Goal: Task Accomplishment & Management: Complete application form

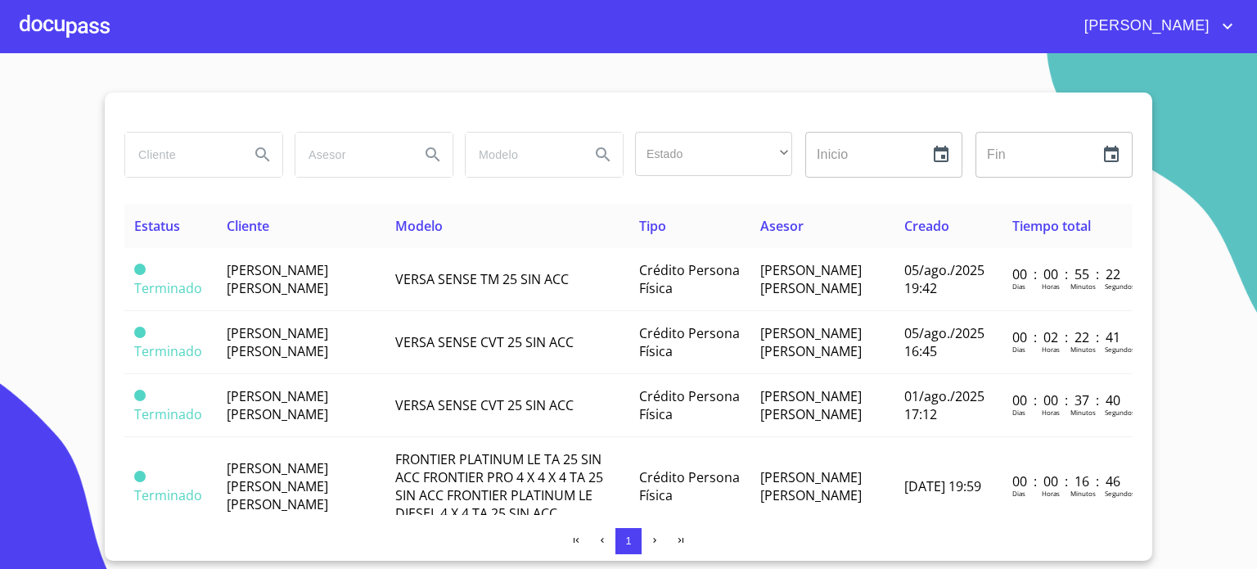
click at [68, 20] on div at bounding box center [65, 26] width 90 height 52
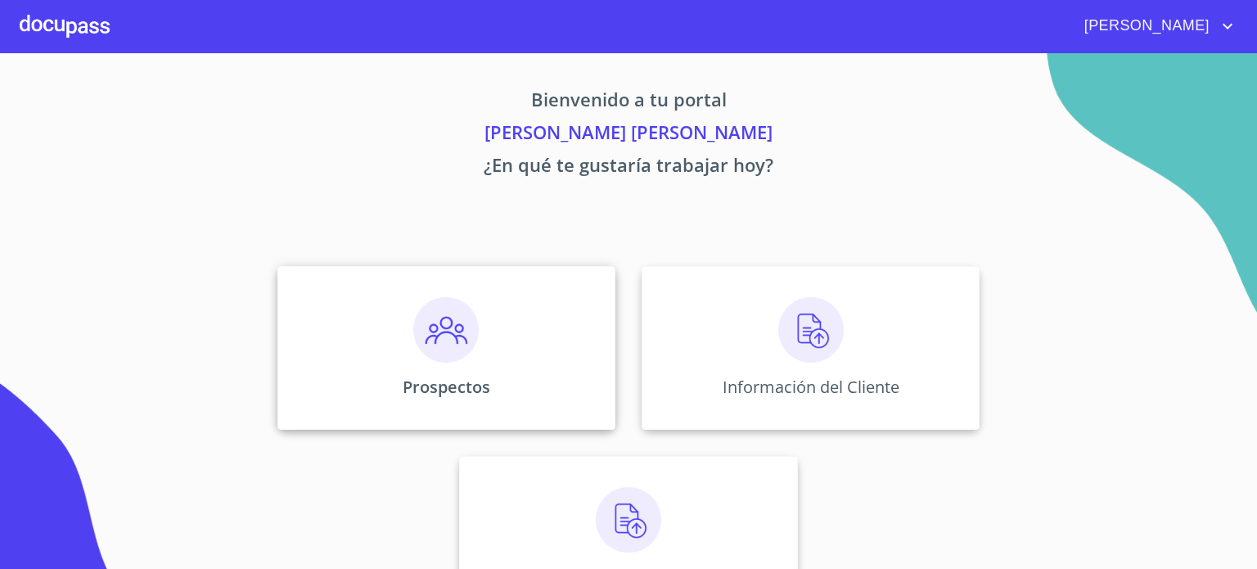
click at [463, 369] on div "Prospectos" at bounding box center [446, 348] width 338 height 164
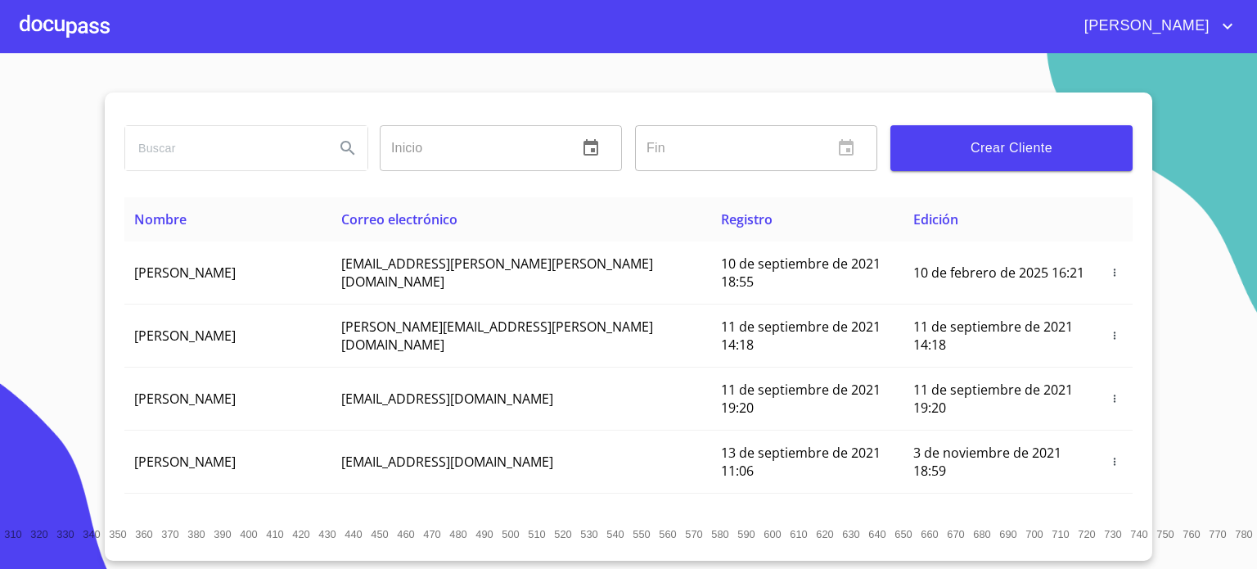
click at [1006, 157] on span "Crear Cliente" at bounding box center [1012, 148] width 216 height 23
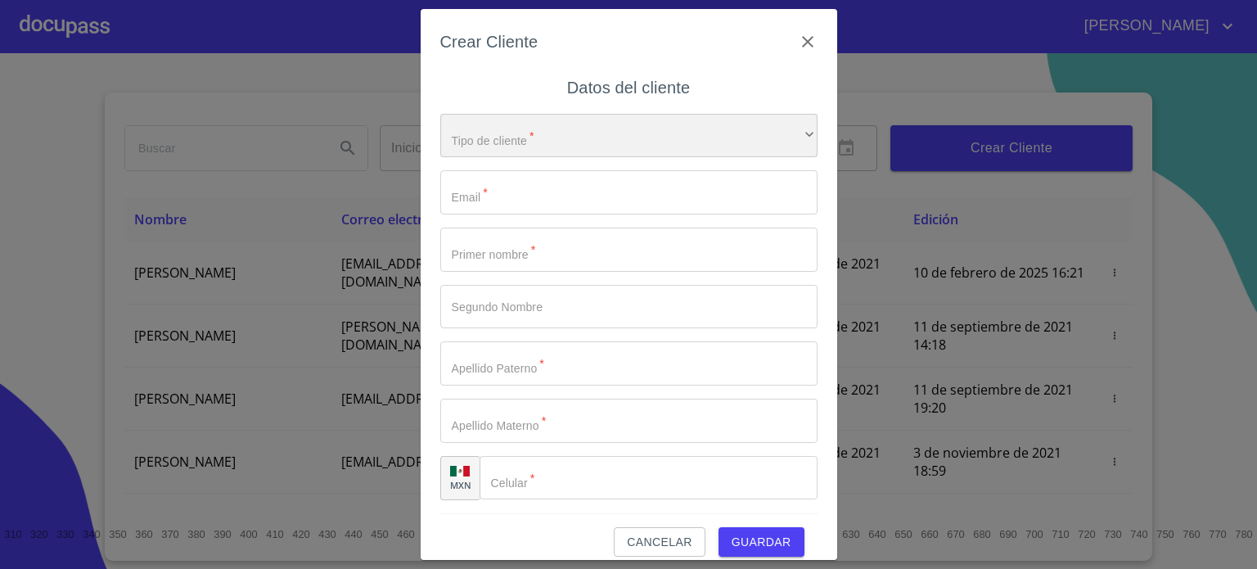
click at [541, 137] on div "​" at bounding box center [628, 136] width 377 height 44
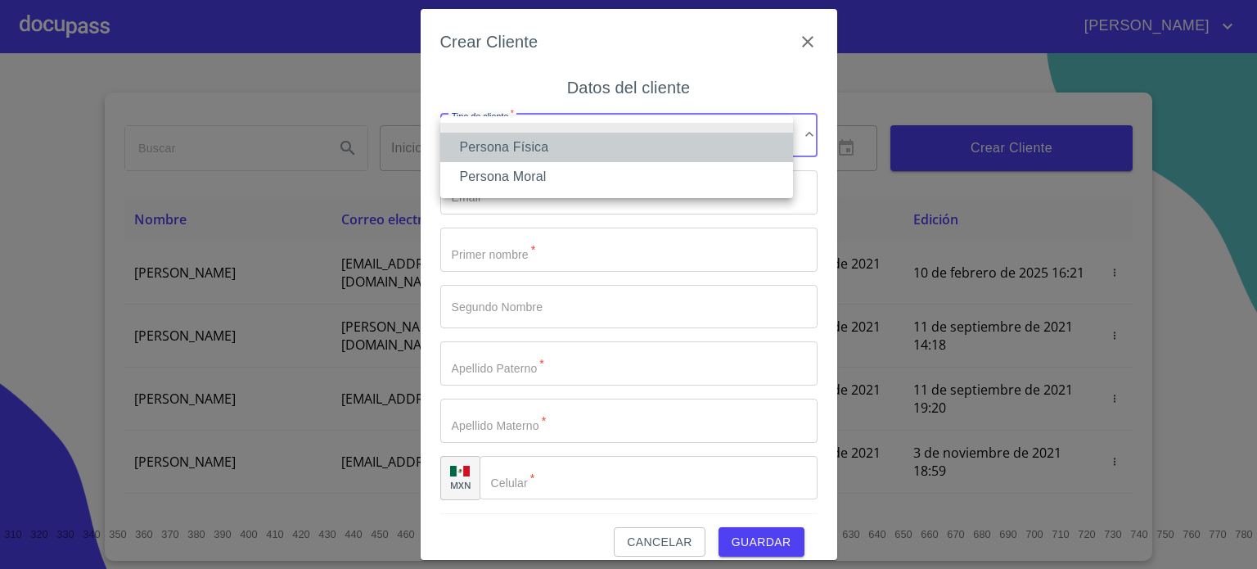
click at [553, 150] on li "Persona Física" at bounding box center [616, 147] width 353 height 29
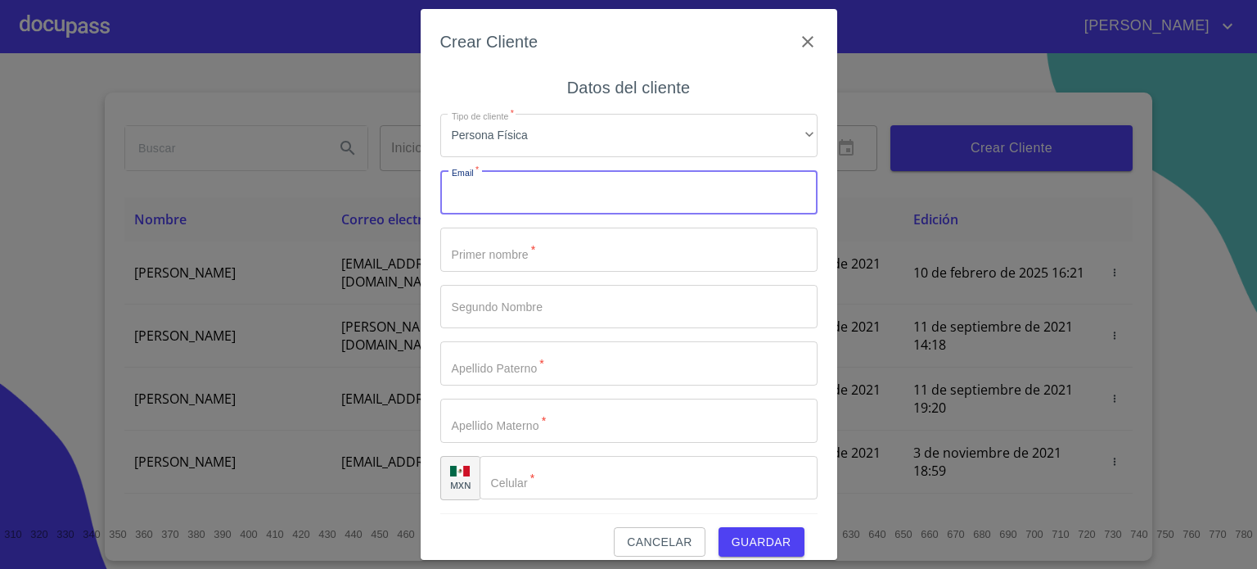
click at [553, 200] on input "Tipo de cliente   *" at bounding box center [628, 192] width 377 height 44
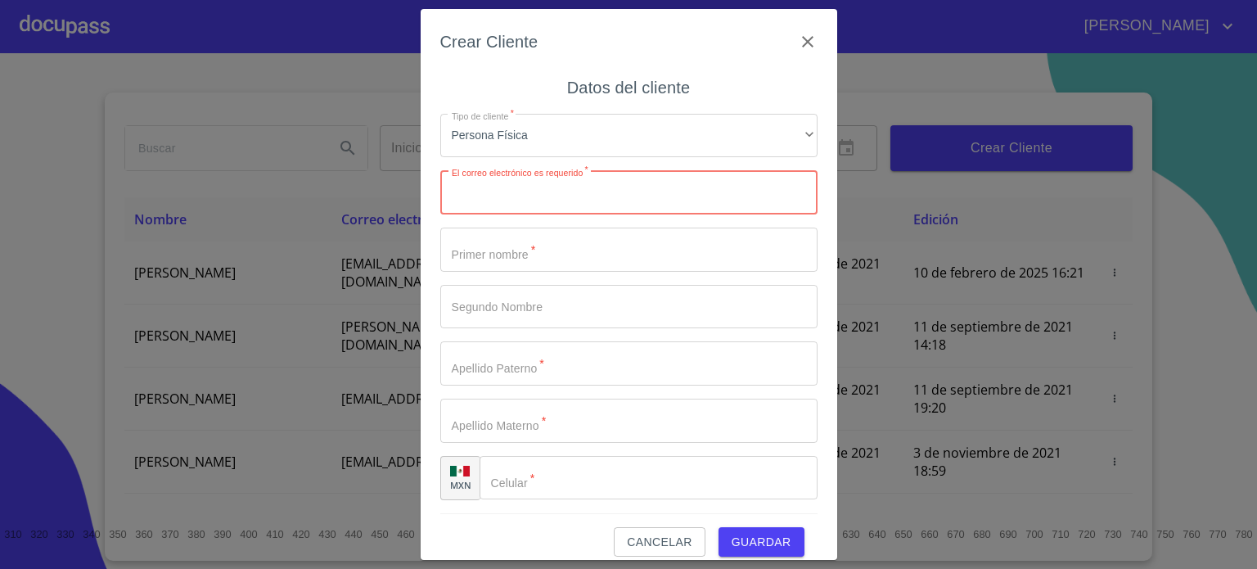
click at [537, 202] on input "Tipo de cliente   *" at bounding box center [628, 192] width 377 height 44
paste input "letymedm@hotmail.com"
type input "letymedm@hotmail.com"
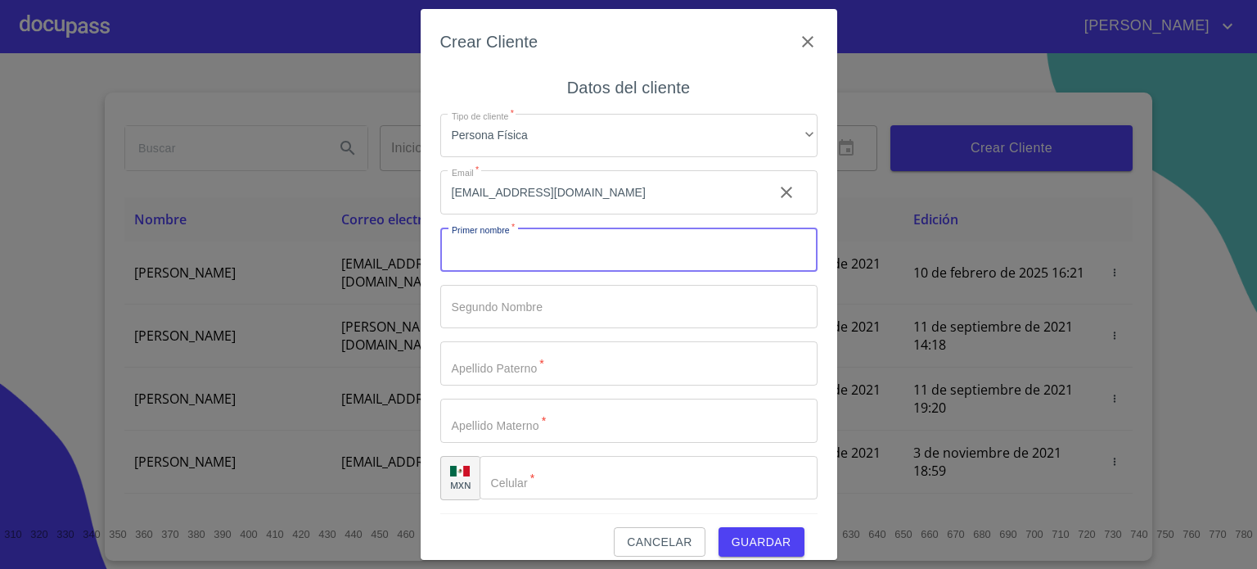
click at [567, 254] on input "Tipo de cliente   *" at bounding box center [628, 250] width 377 height 44
click at [527, 251] on input "[PERSON_NAME]" at bounding box center [600, 250] width 320 height 44
type input "M"
type input "[PERSON_NAME]"
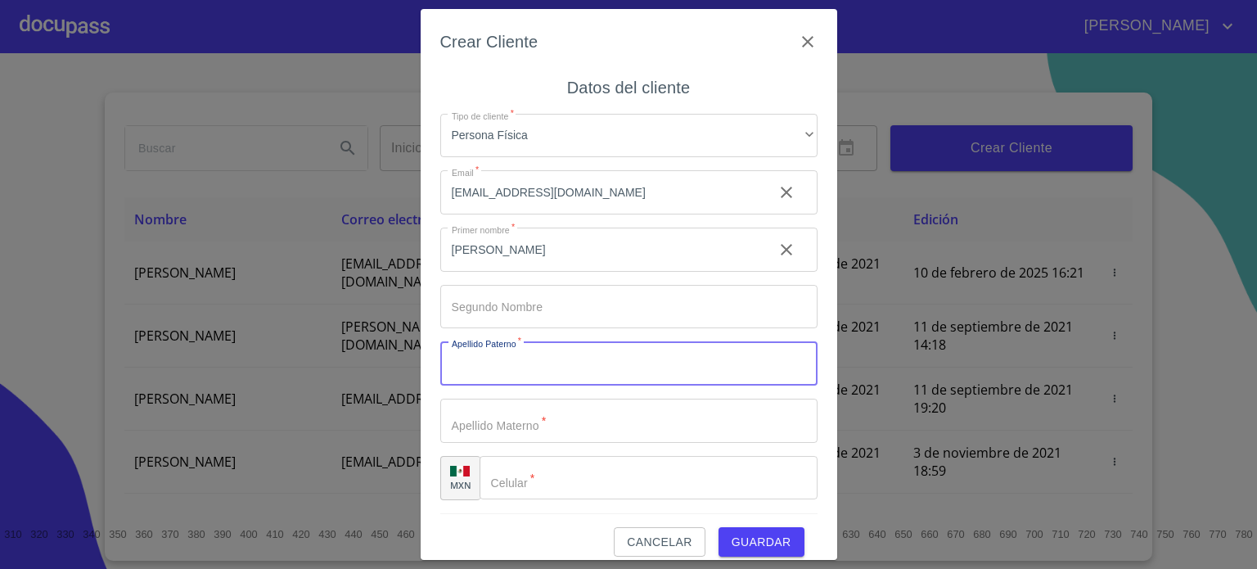
click at [521, 363] on input "Tipo de cliente   *" at bounding box center [628, 363] width 377 height 44
type input "[PERSON_NAME]"
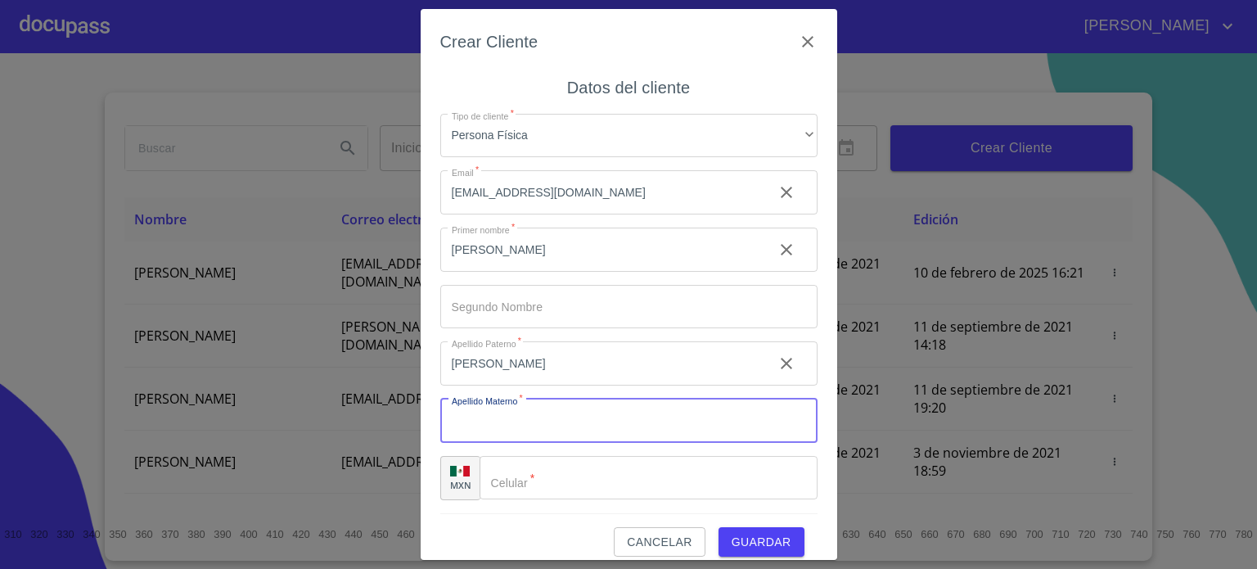
click at [508, 421] on input "Tipo de cliente   *" at bounding box center [628, 421] width 377 height 44
type input "[PERSON_NAME]"
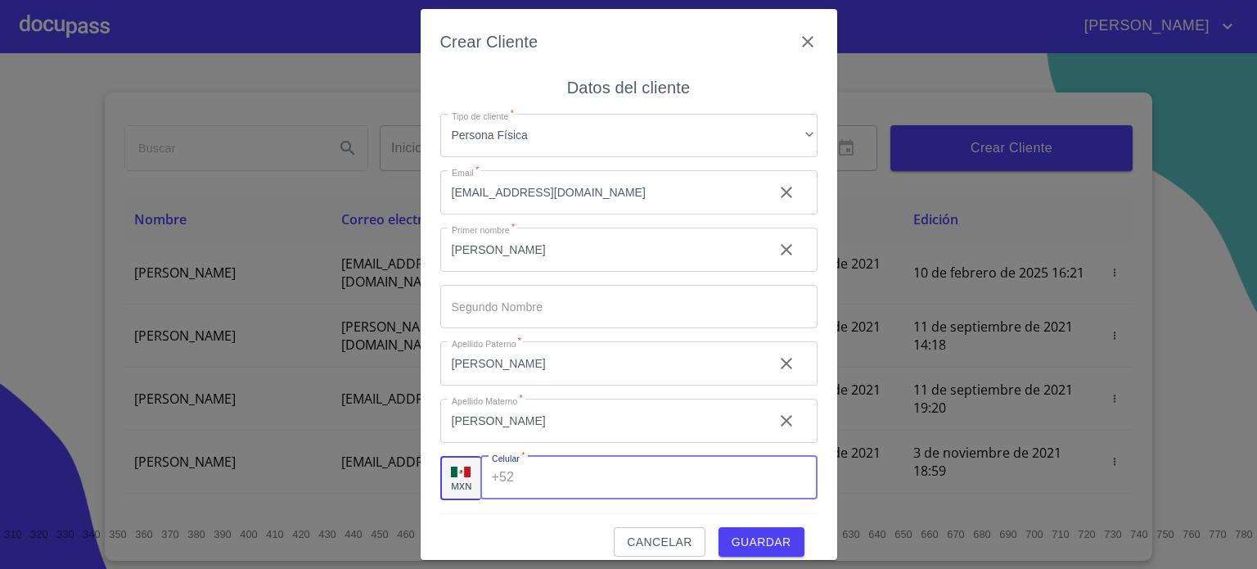
click at [518, 491] on div "+52 ​" at bounding box center [648, 478] width 337 height 44
type input "[PHONE_NUMBER]"
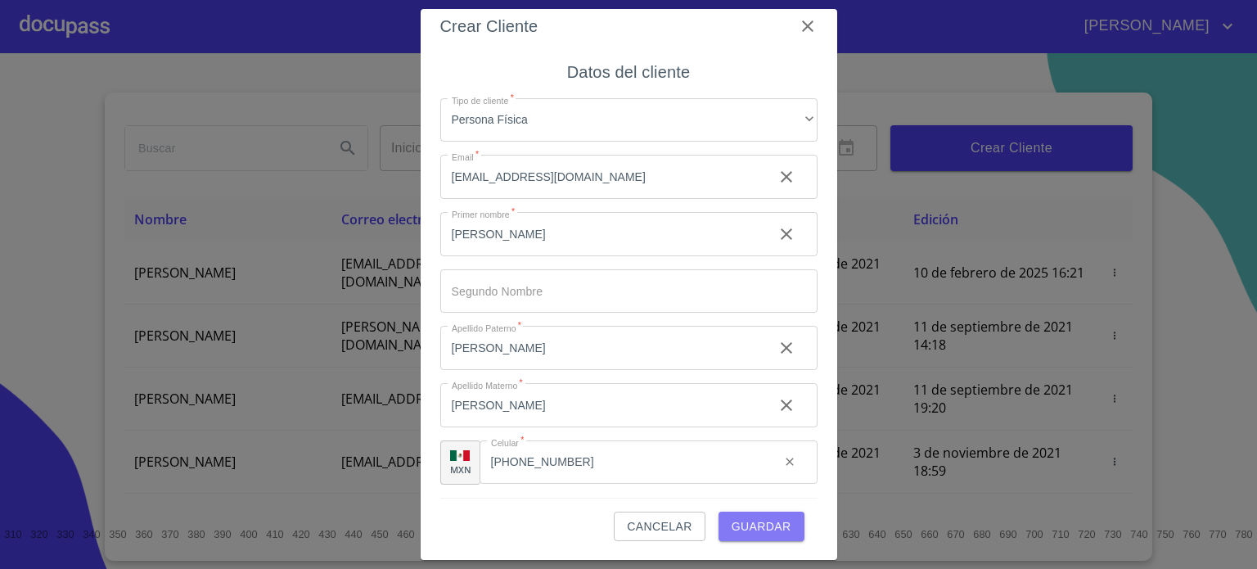
click at [773, 526] on span "Guardar" at bounding box center [762, 527] width 60 height 20
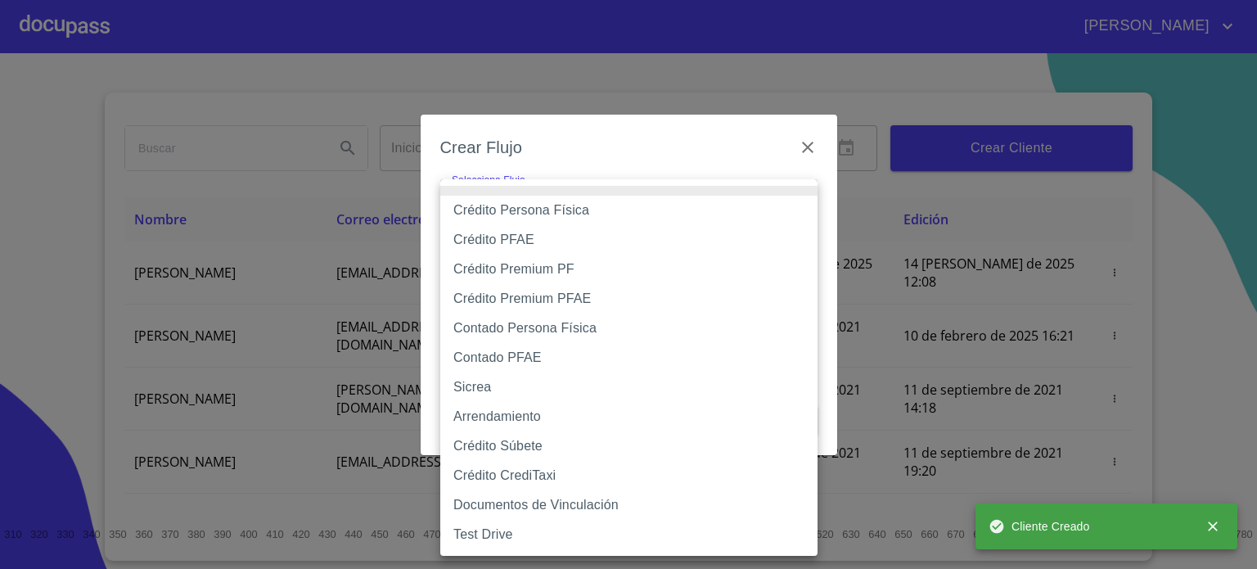
click at [735, 210] on body "JORGE ANTONIO Inicio ​ Fin ​ Crear Cliente Nombre Correo electrónico Registro E…" at bounding box center [628, 284] width 1257 height 569
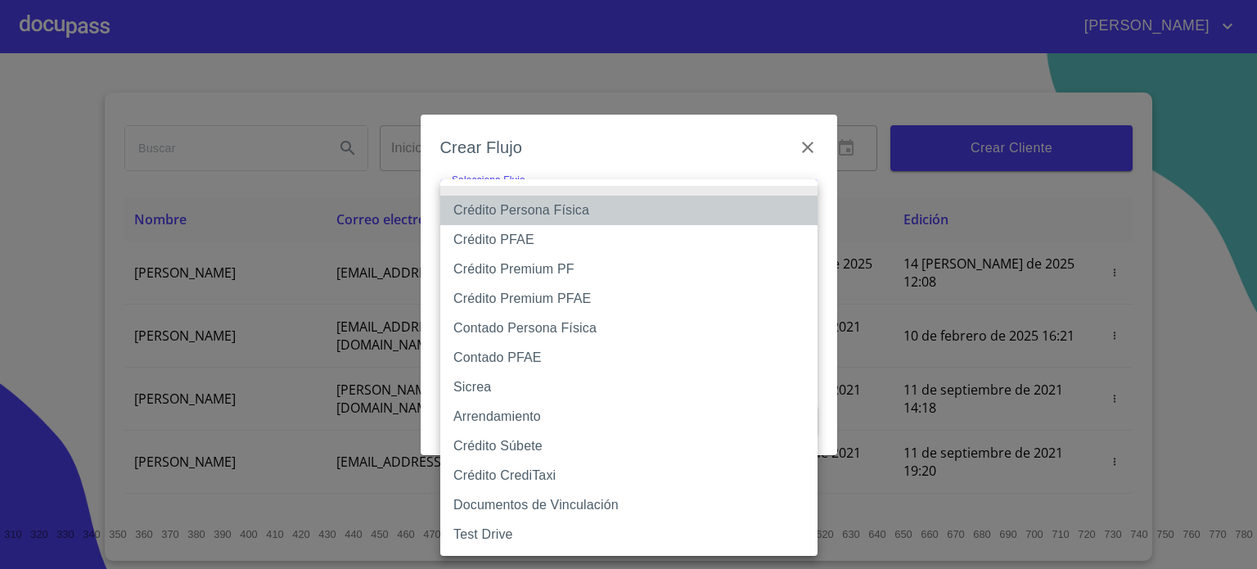
click at [576, 210] on li "Crédito Persona Física" at bounding box center [628, 210] width 377 height 29
type input "6009fb3c7d1714eb8809aa97"
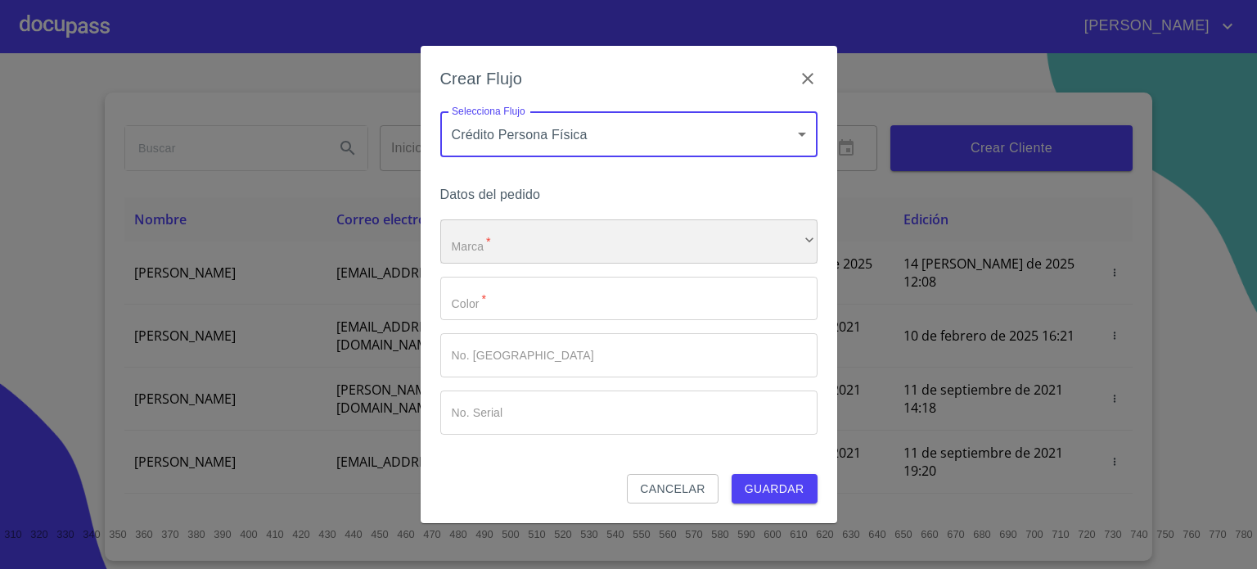
click at [563, 251] on div "​" at bounding box center [628, 241] width 377 height 44
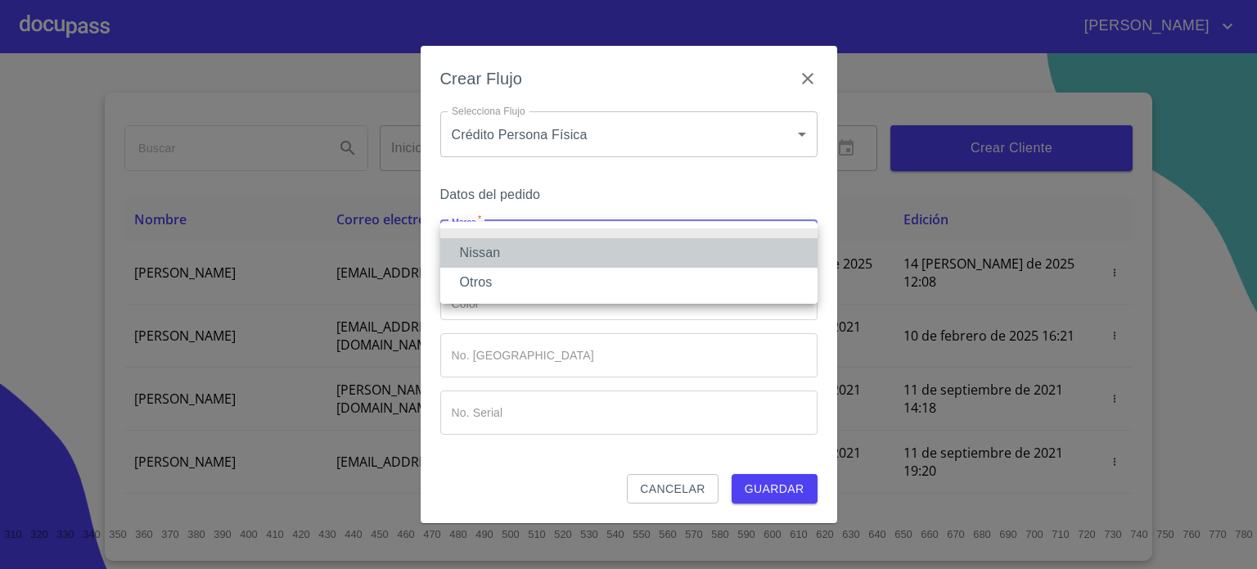
click at [563, 251] on li "Nissan" at bounding box center [628, 252] width 377 height 29
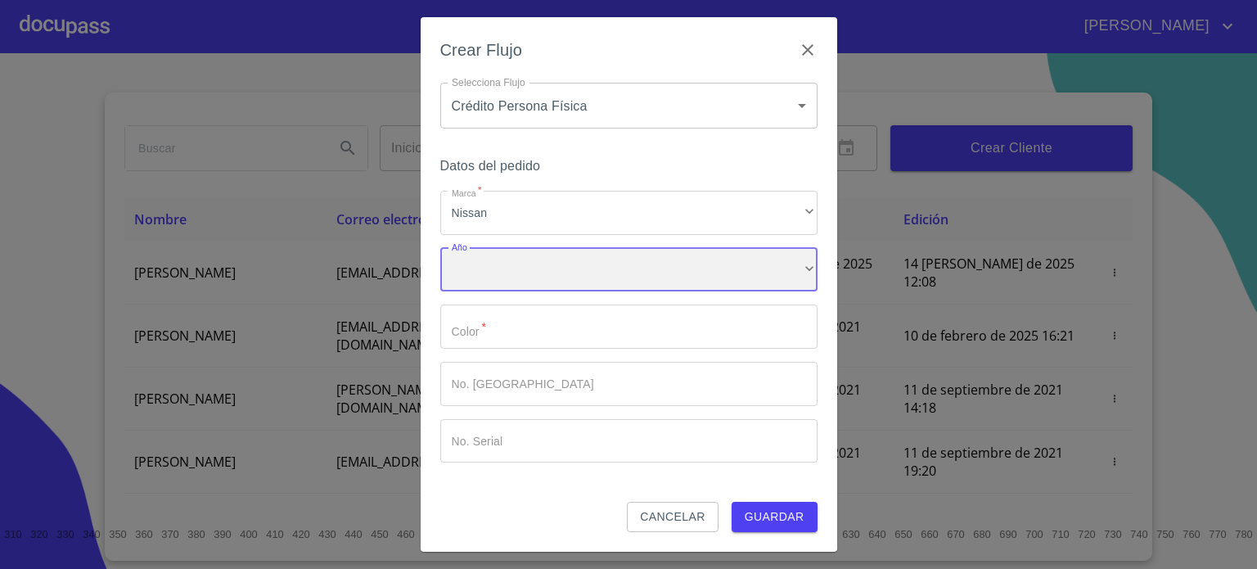
click at [550, 273] on div "​" at bounding box center [628, 270] width 377 height 44
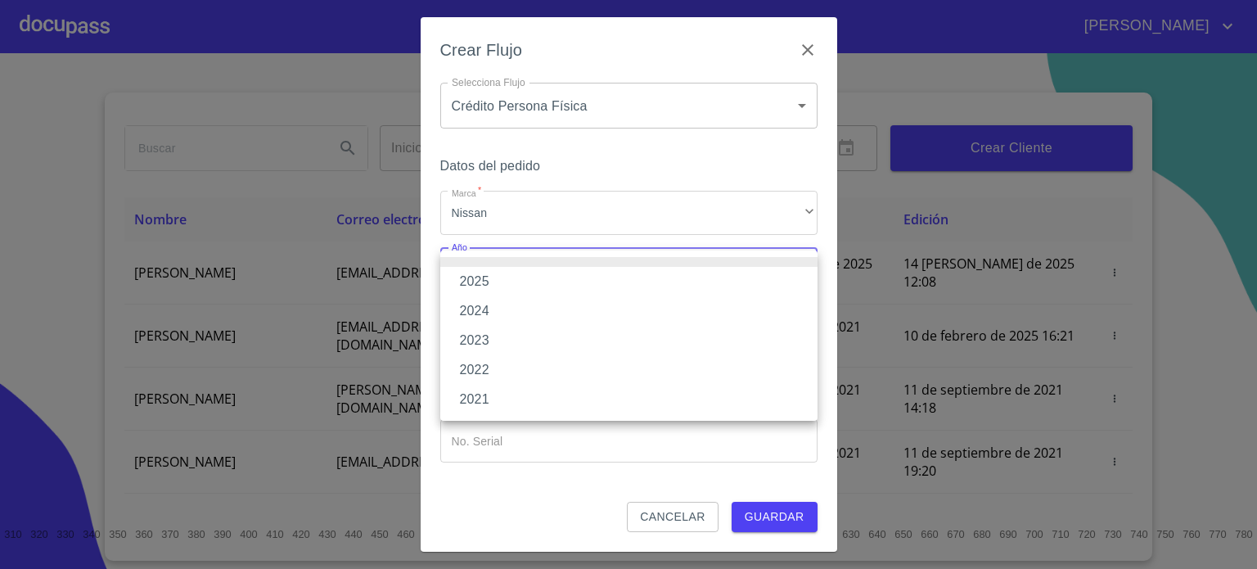
click at [524, 288] on li "2025" at bounding box center [628, 281] width 377 height 29
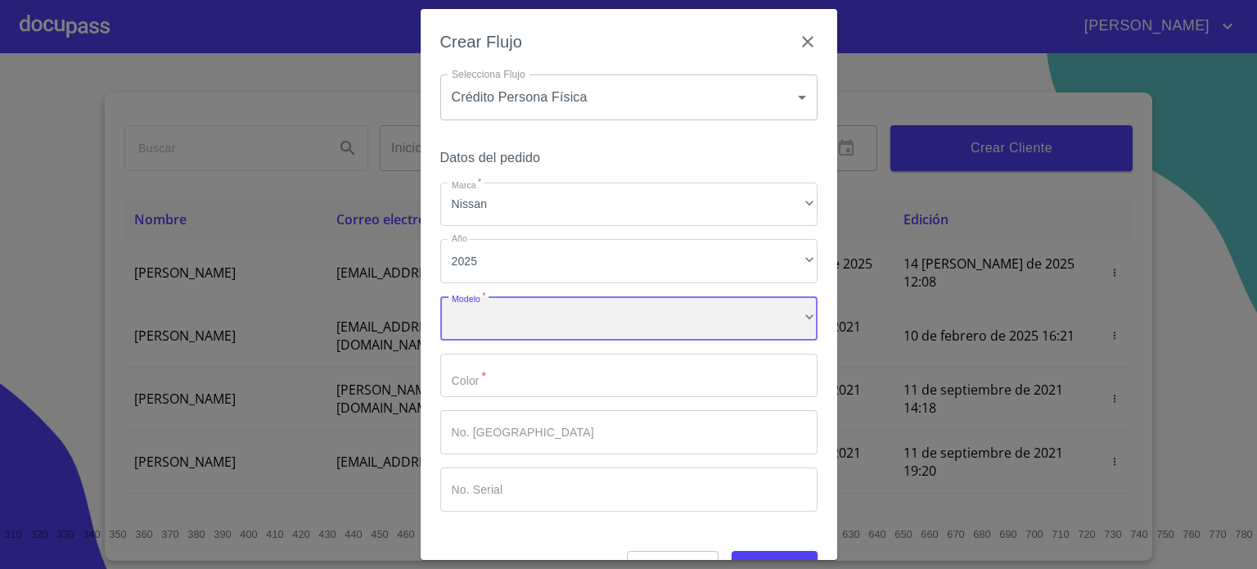
click at [552, 323] on div "​" at bounding box center [628, 318] width 377 height 44
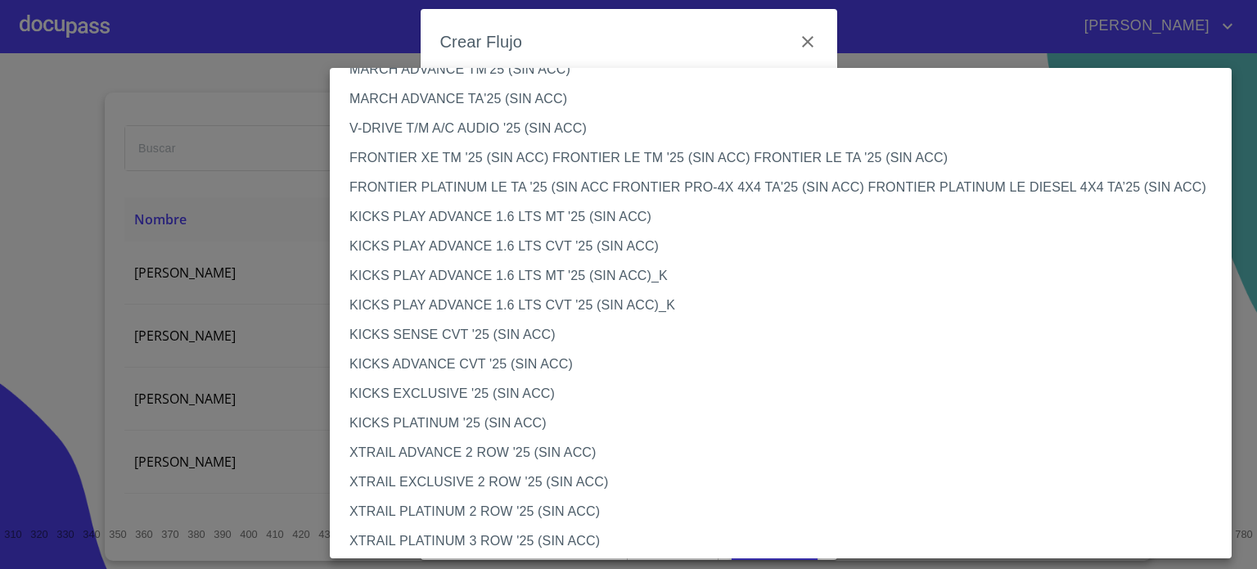
scroll to position [1275, 0]
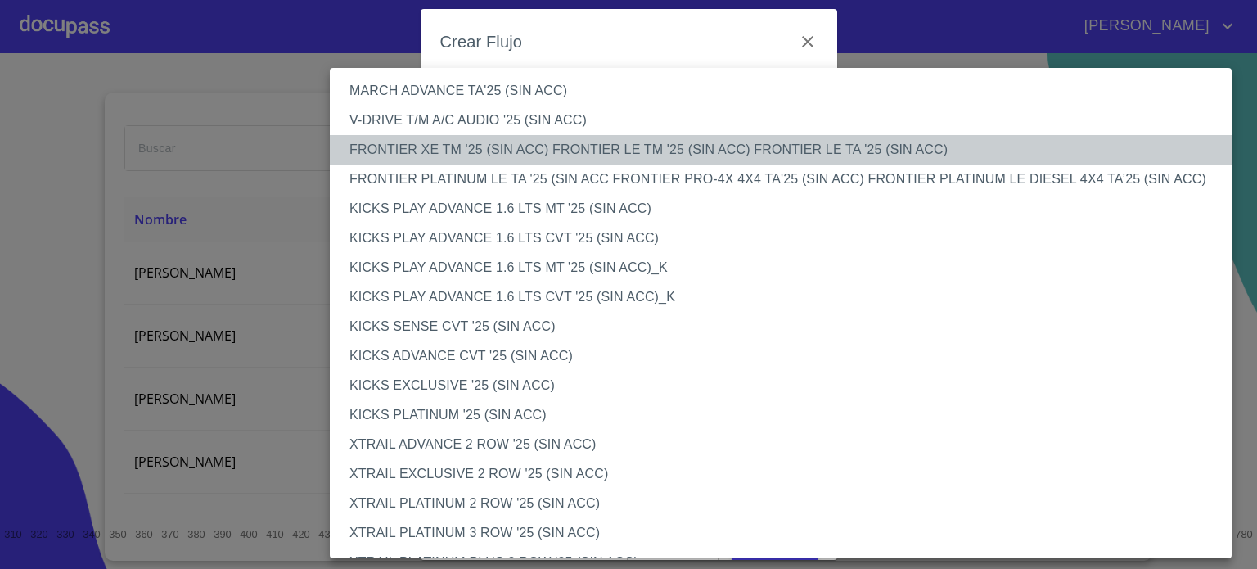
click at [690, 150] on li "FRONTIER XE TM '25 (SIN ACC) FRONTIER LE TM '25 (SIN ACC) FRONTIER LE TA '25 (S…" at bounding box center [787, 149] width 914 height 29
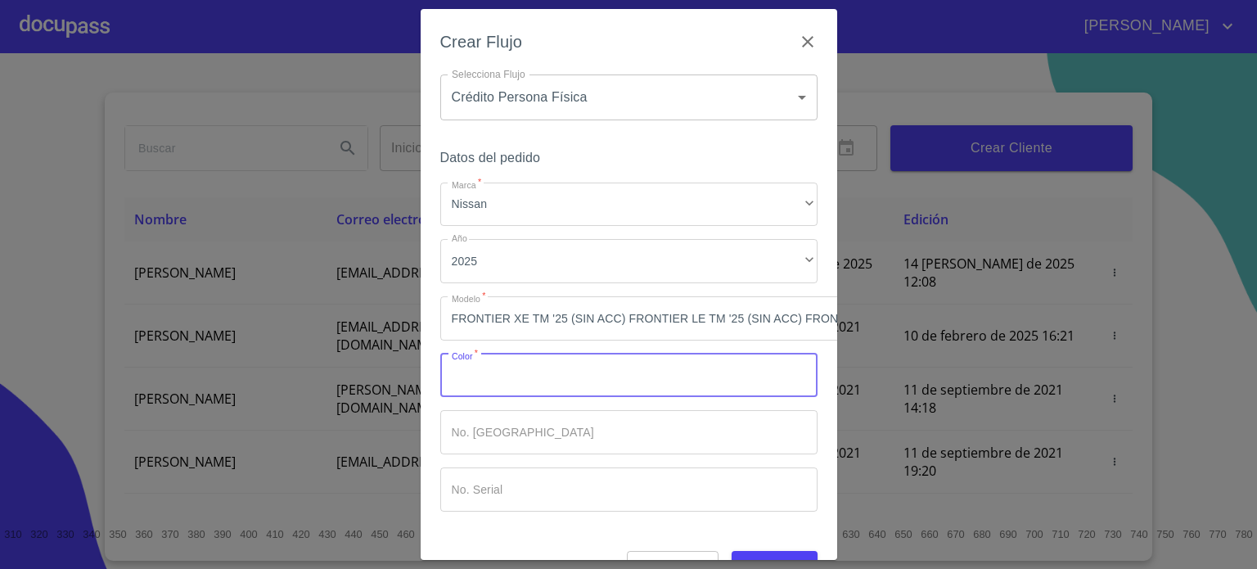
click at [516, 376] on input "Marca   *" at bounding box center [628, 376] width 377 height 44
type input "NARANJA"
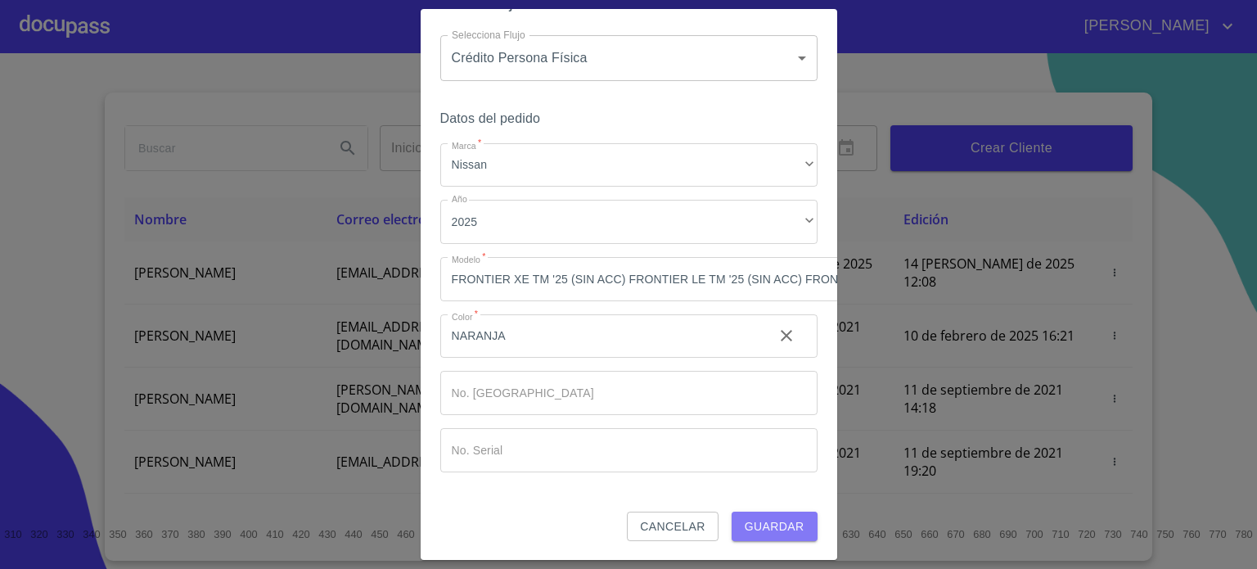
click at [766, 517] on span "Guardar" at bounding box center [775, 527] width 60 height 20
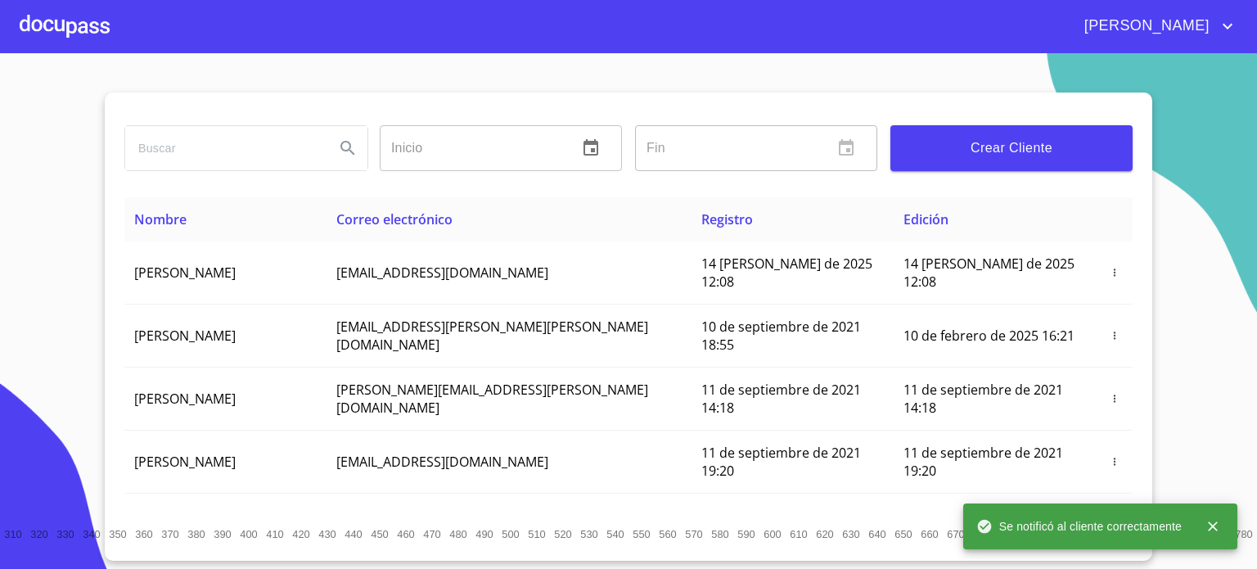
click at [78, 29] on div at bounding box center [65, 26] width 90 height 52
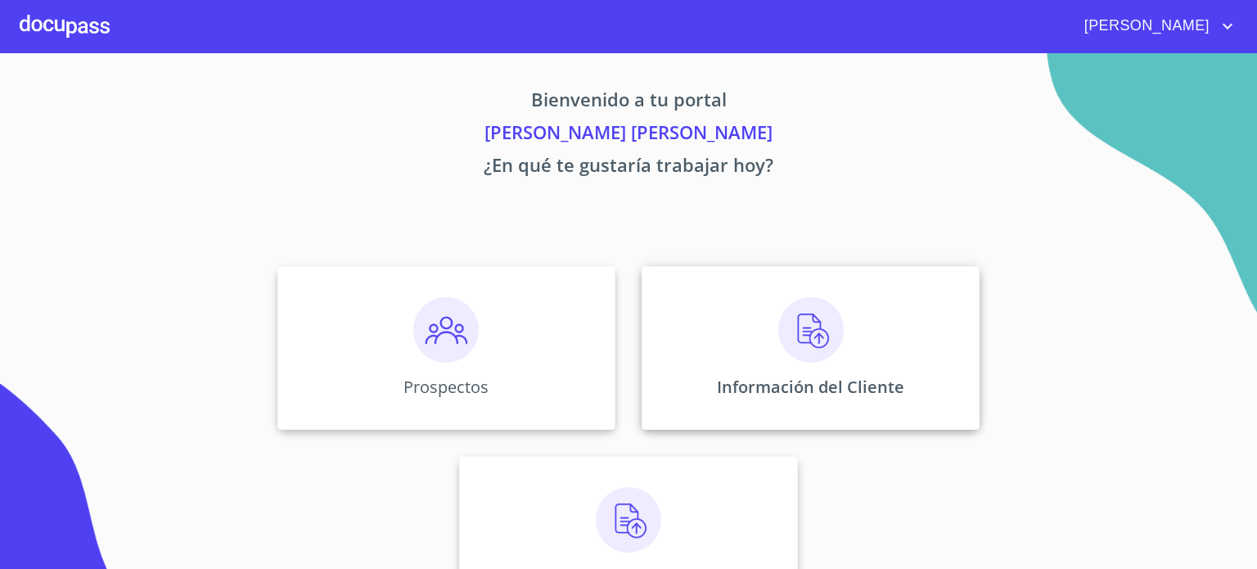
click at [814, 354] on img at bounding box center [810, 329] width 65 height 65
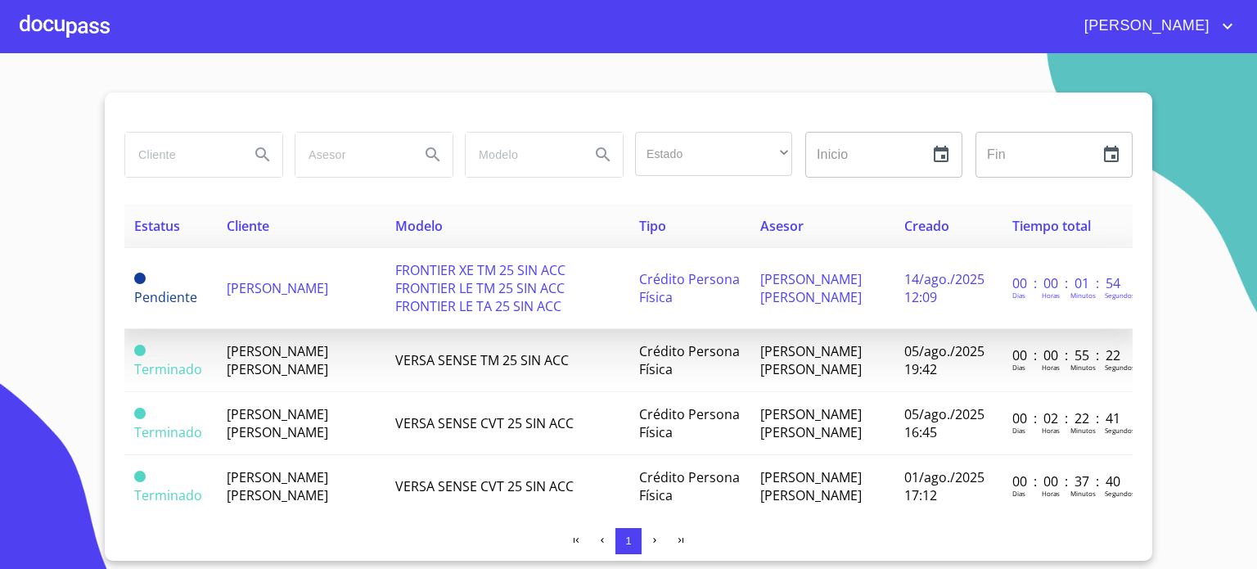
click at [291, 284] on span "[PERSON_NAME]" at bounding box center [277, 288] width 101 height 18
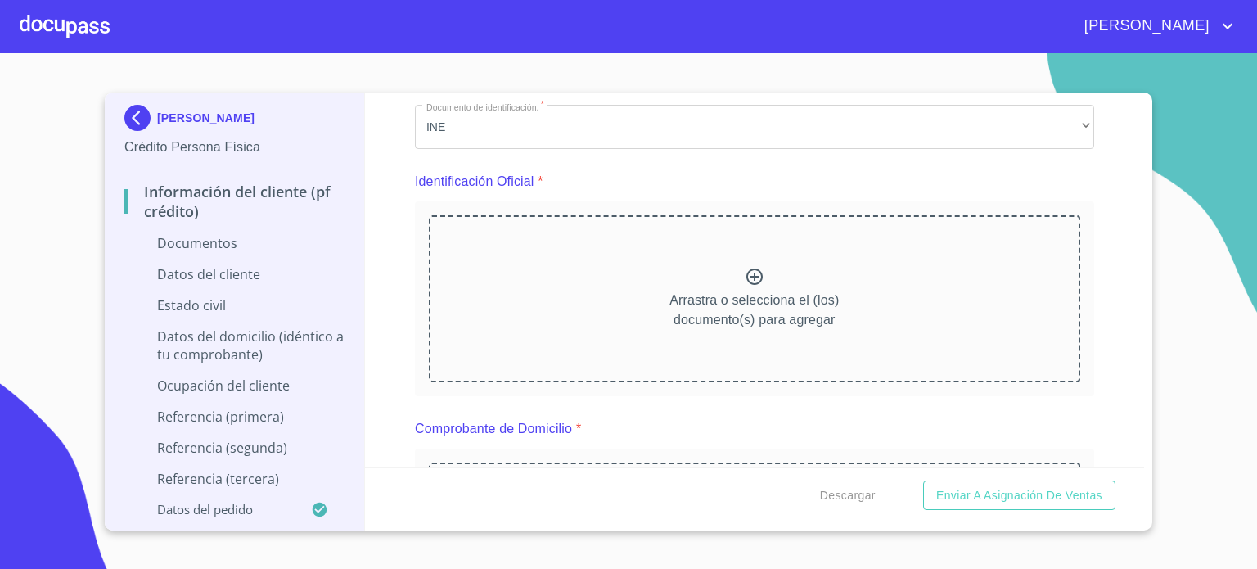
scroll to position [201, 0]
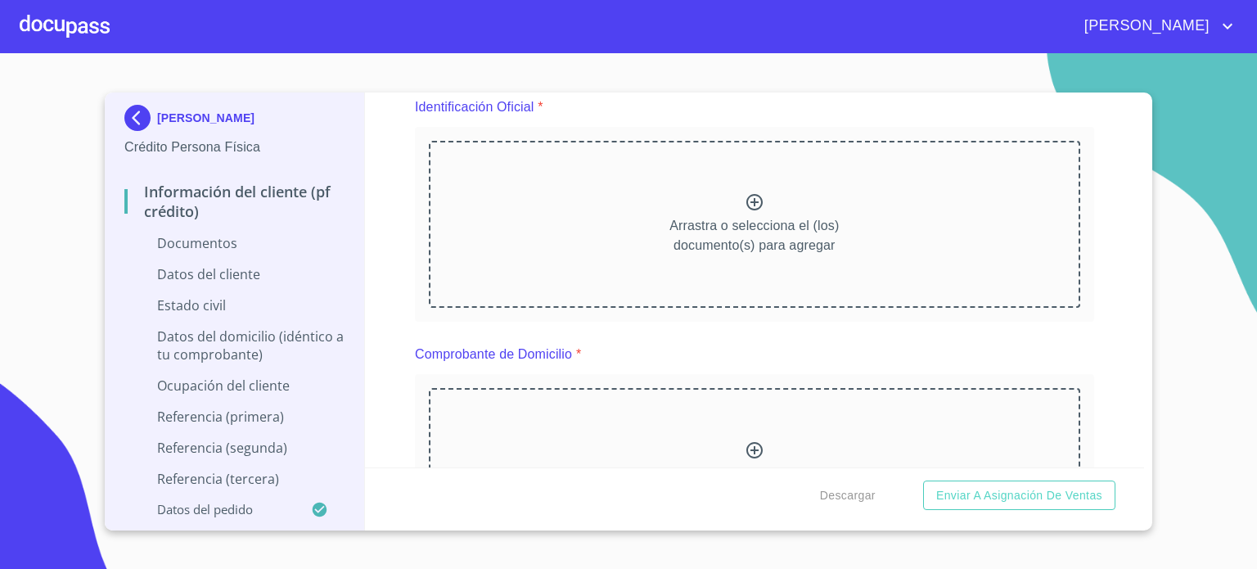
click at [766, 204] on div "Arrastra o selecciona el (los) documento(s) para agregar" at bounding box center [755, 224] width 652 height 167
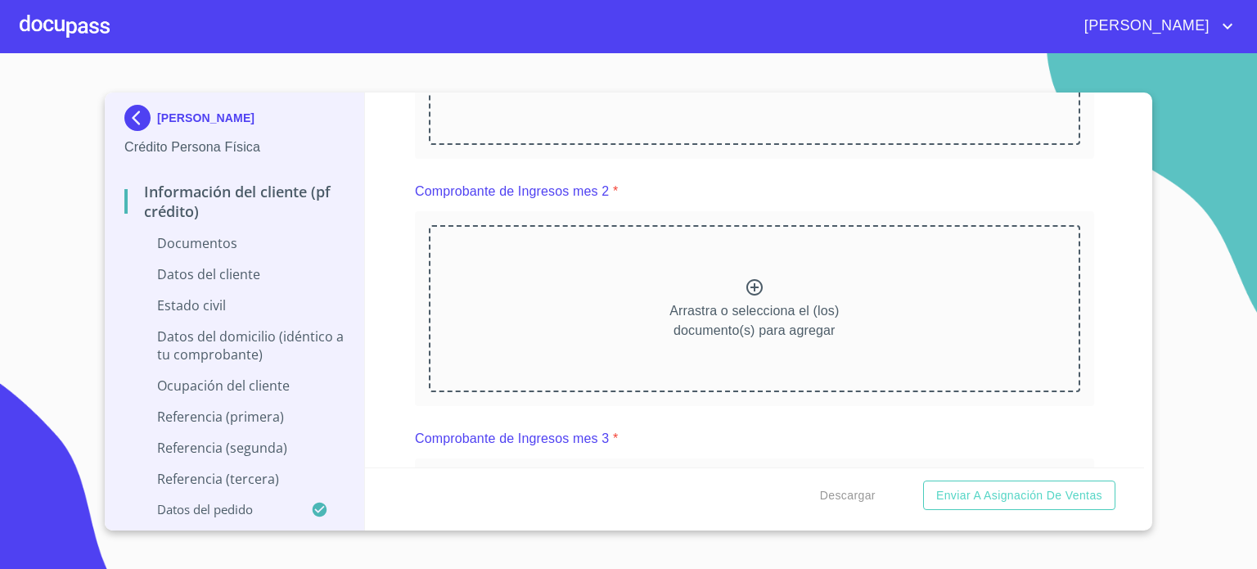
scroll to position [951, 0]
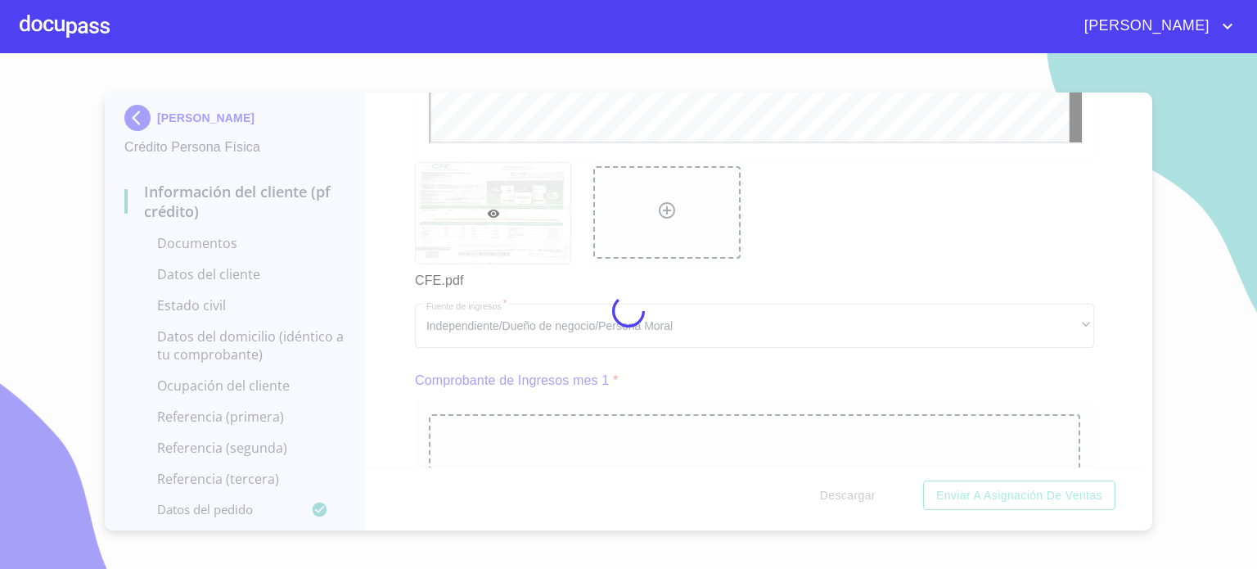
scroll to position [0, 0]
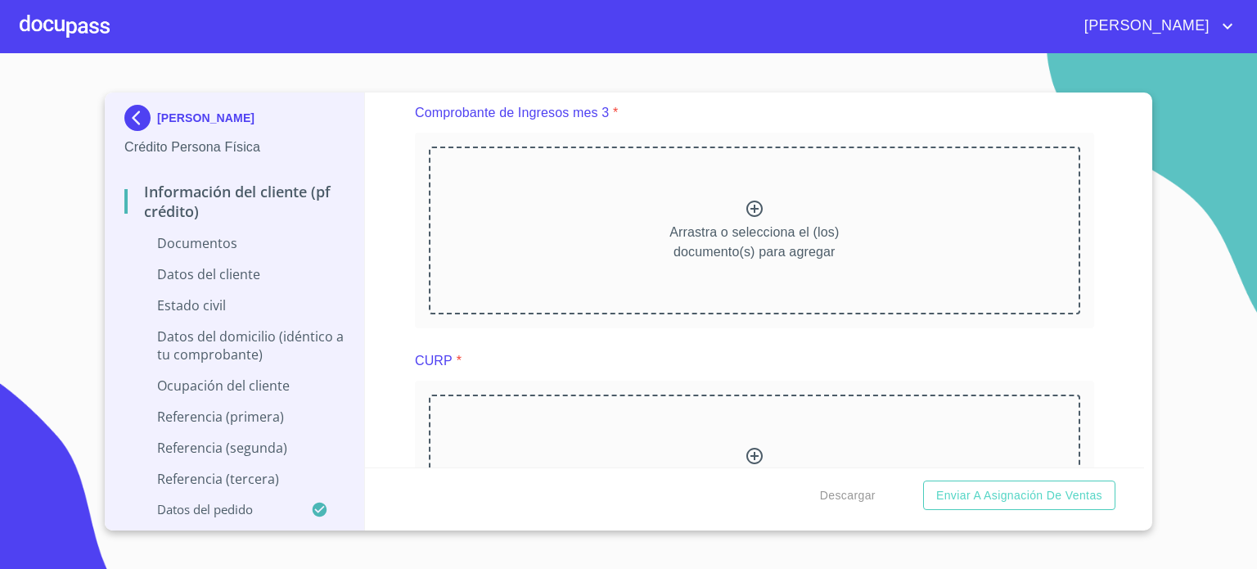
scroll to position [1744, 0]
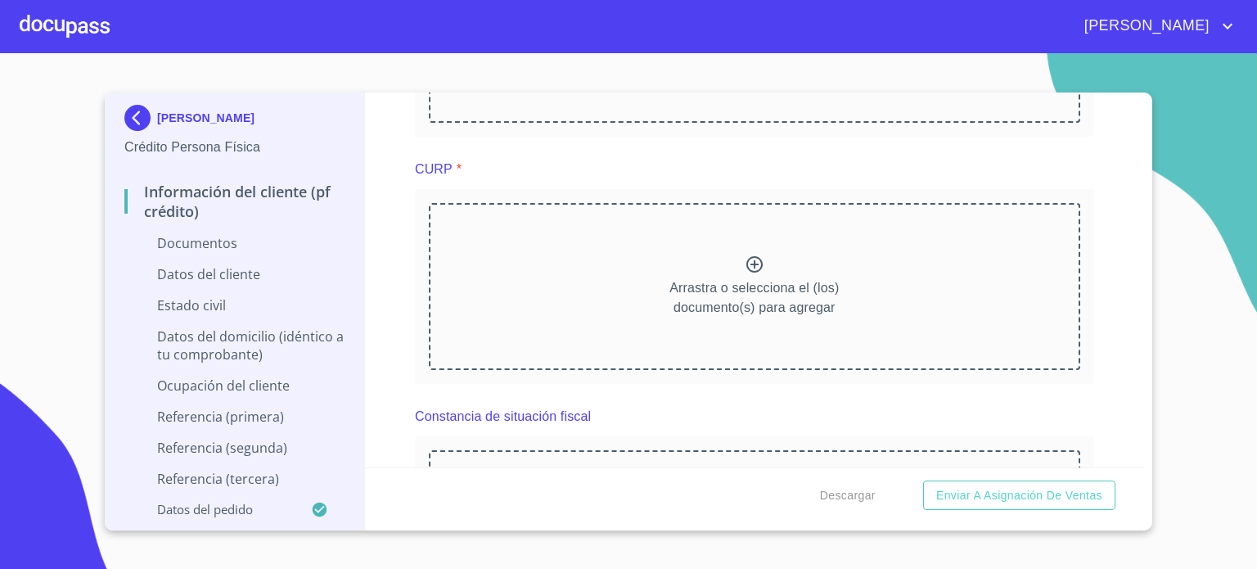
scroll to position [2393, 0]
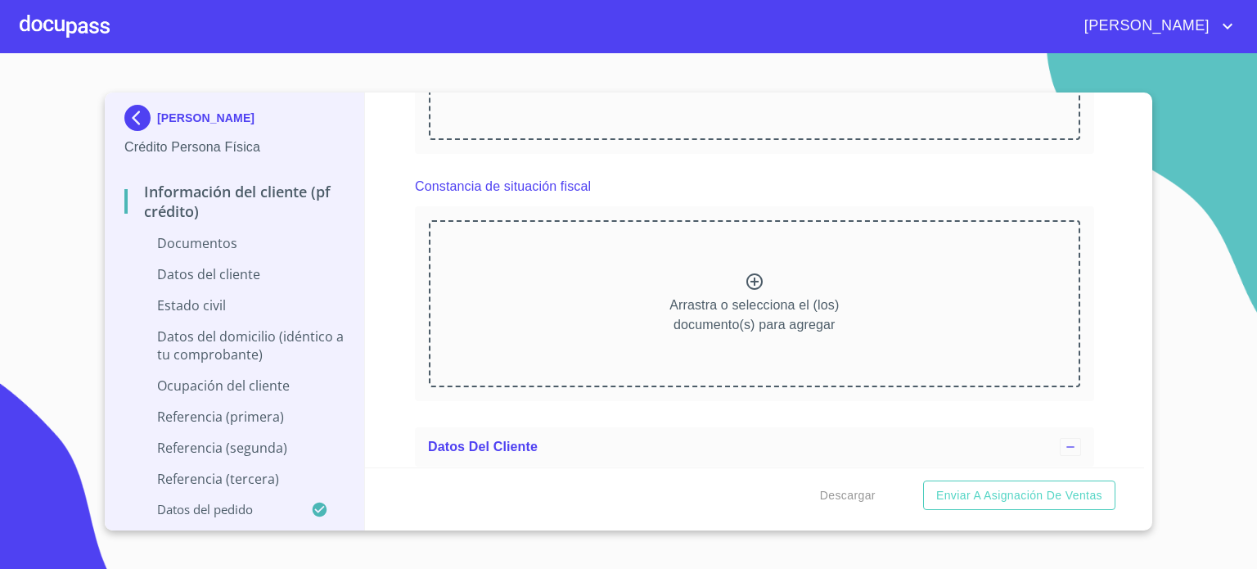
scroll to position [3235, 0]
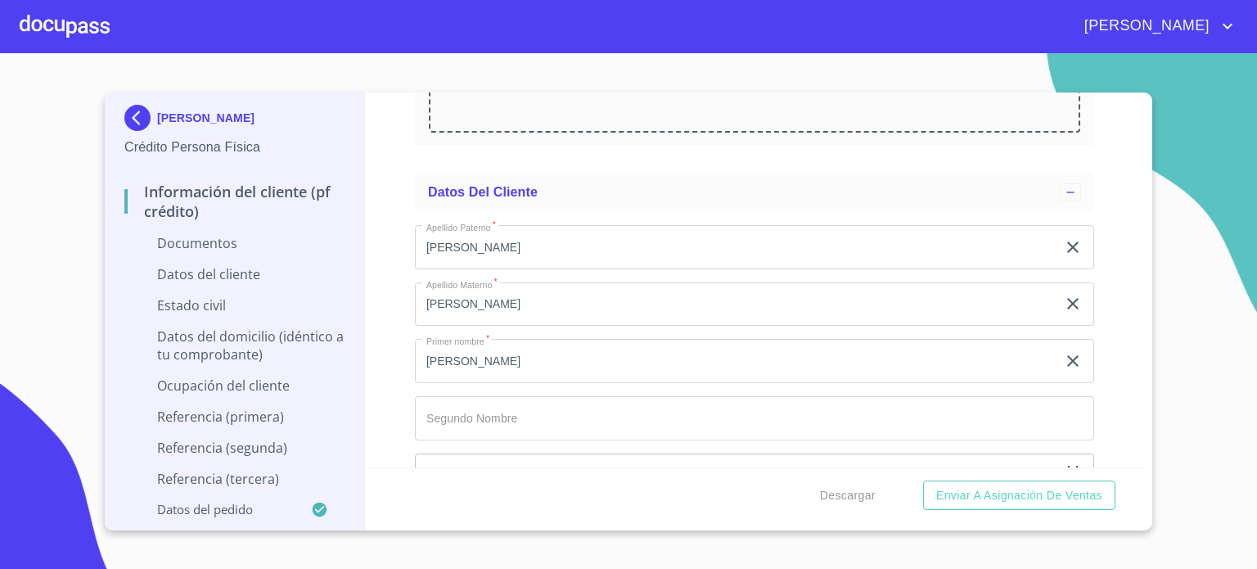
scroll to position [3846, 0]
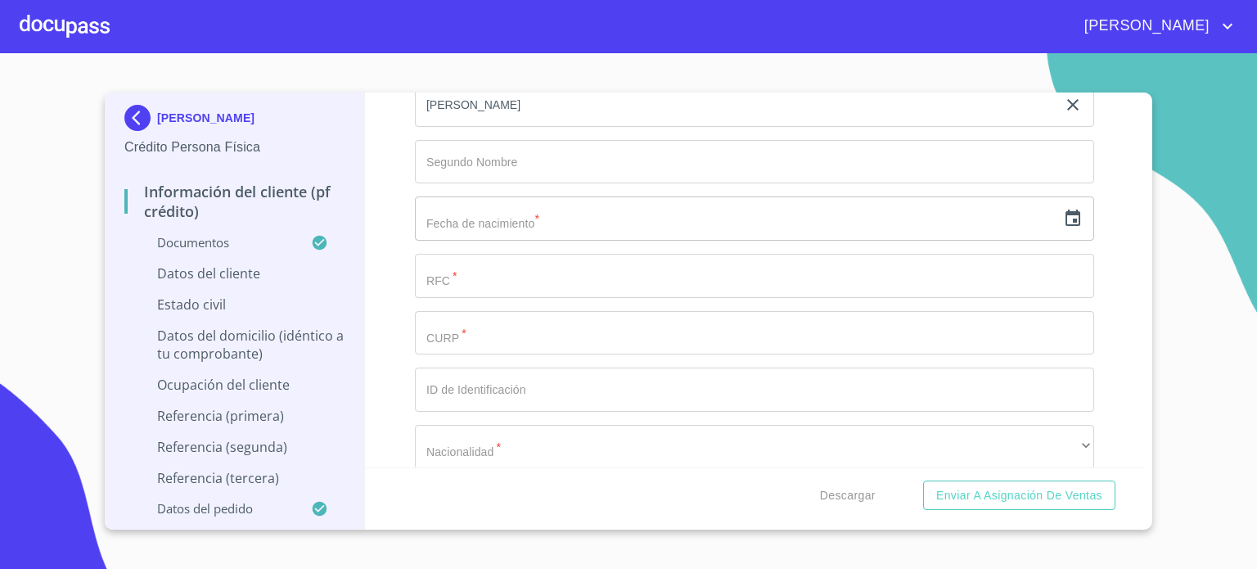
scroll to position [4554, 0]
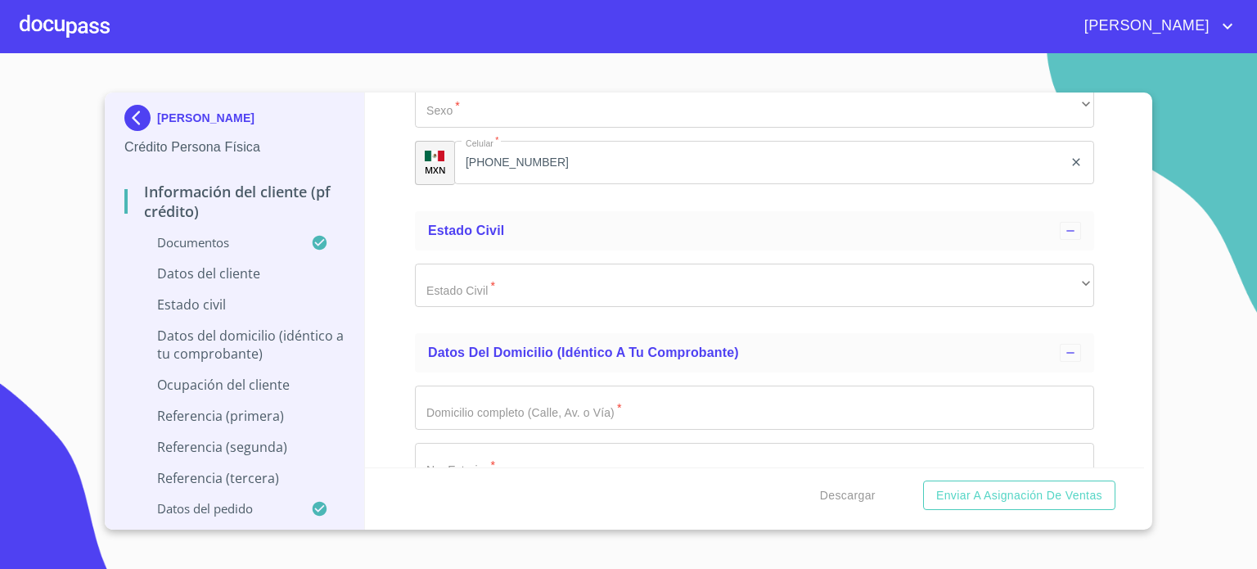
scroll to position [5461, 0]
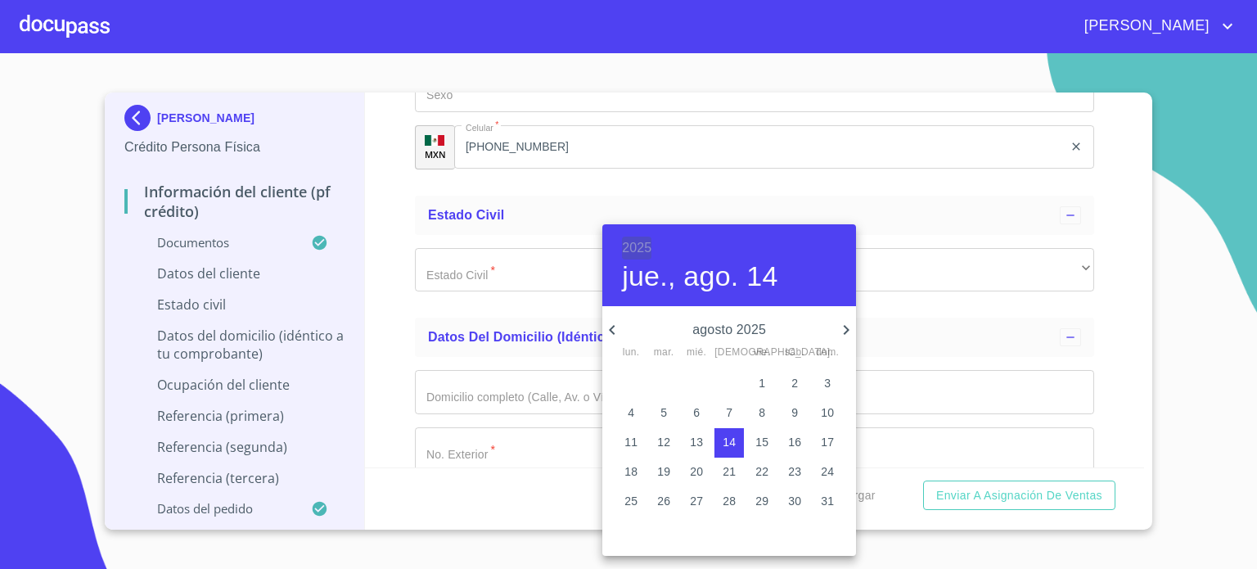
click at [642, 246] on h6 "2025" at bounding box center [636, 248] width 29 height 23
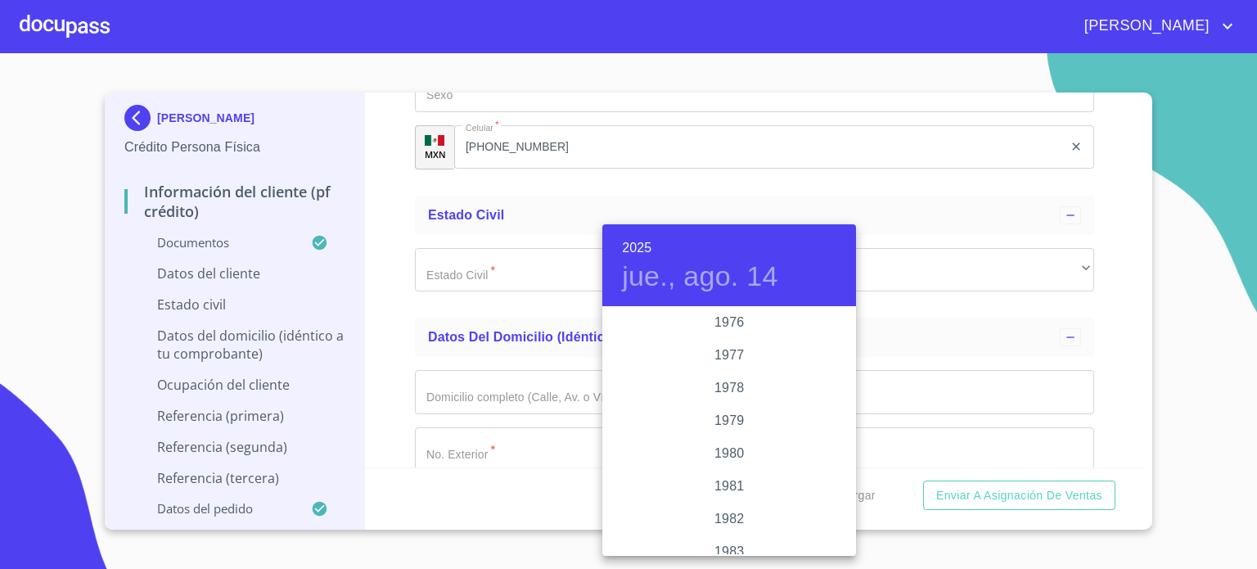
scroll to position [1457, 0]
click at [731, 371] on div "1971" at bounding box center [729, 374] width 254 height 33
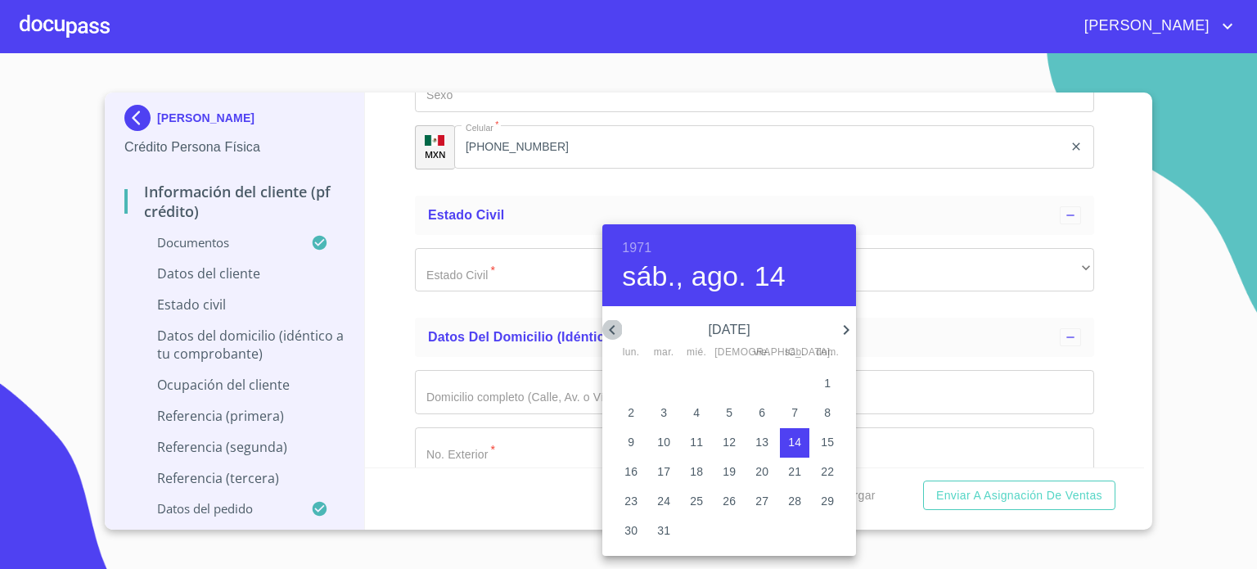
click at [609, 329] on icon "button" at bounding box center [612, 330] width 20 height 20
click at [632, 502] on p "26" at bounding box center [631, 501] width 13 height 16
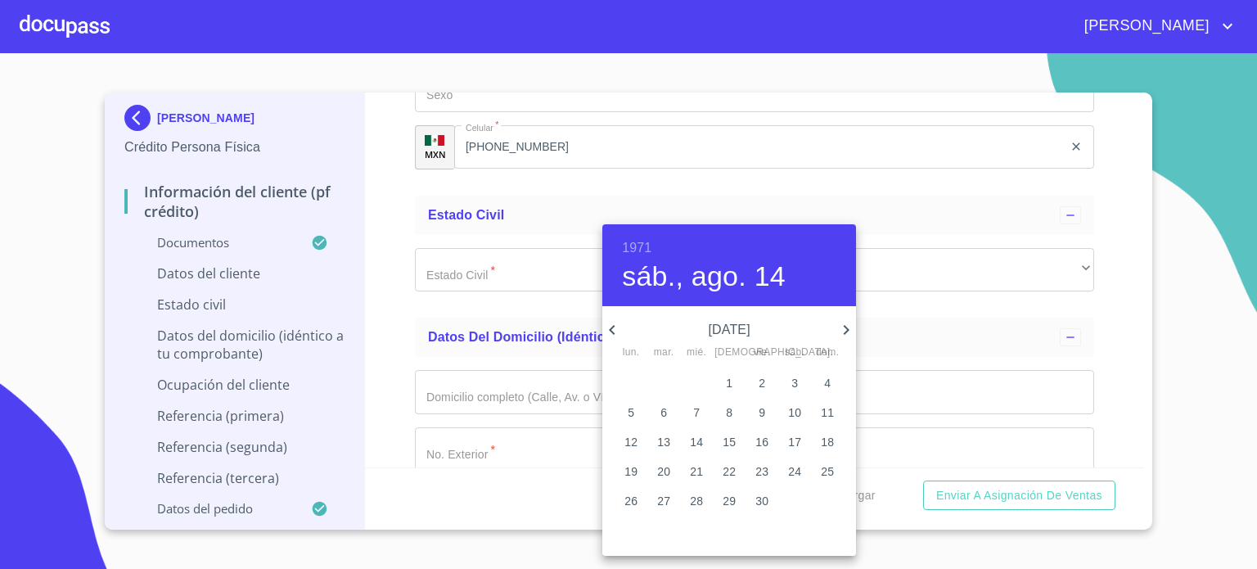
type input "26 de abr. de 1971"
click at [399, 285] on div at bounding box center [628, 284] width 1257 height 569
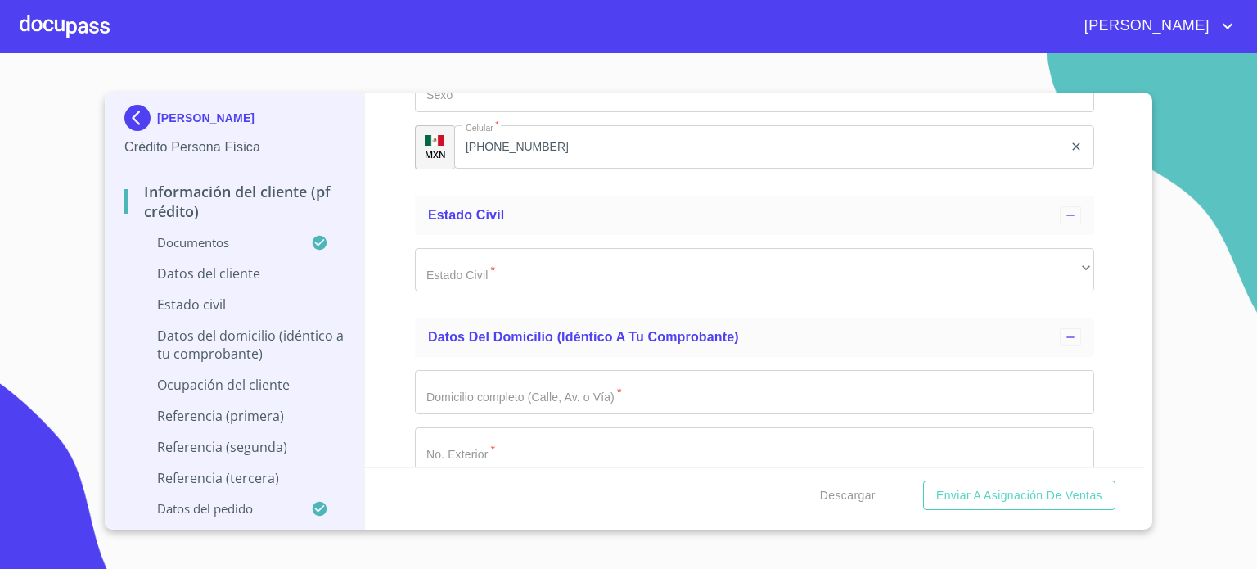
paste input "MEML710426"
type input "MEML7104265M6"
drag, startPoint x: 496, startPoint y: 291, endPoint x: 396, endPoint y: 302, distance: 100.4
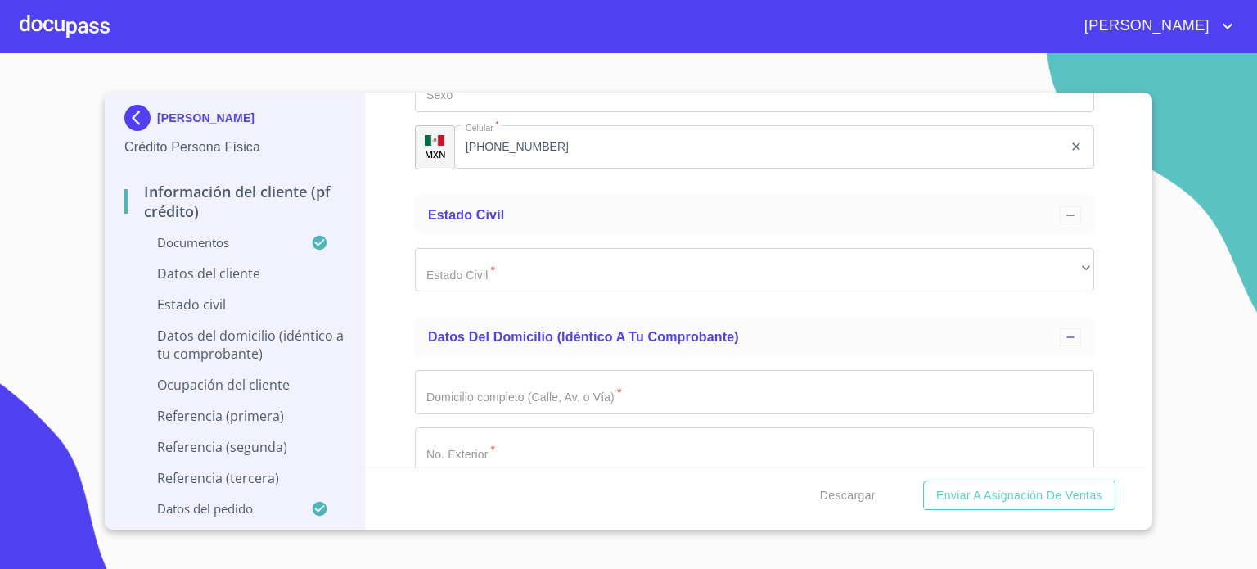
click at [397, 301] on div "Información del cliente (PF crédito) Documentos Documento de identificación.   …" at bounding box center [755, 279] width 780 height 375
paste input "MEML710426"
type input "MEML710426MJCDNT02"
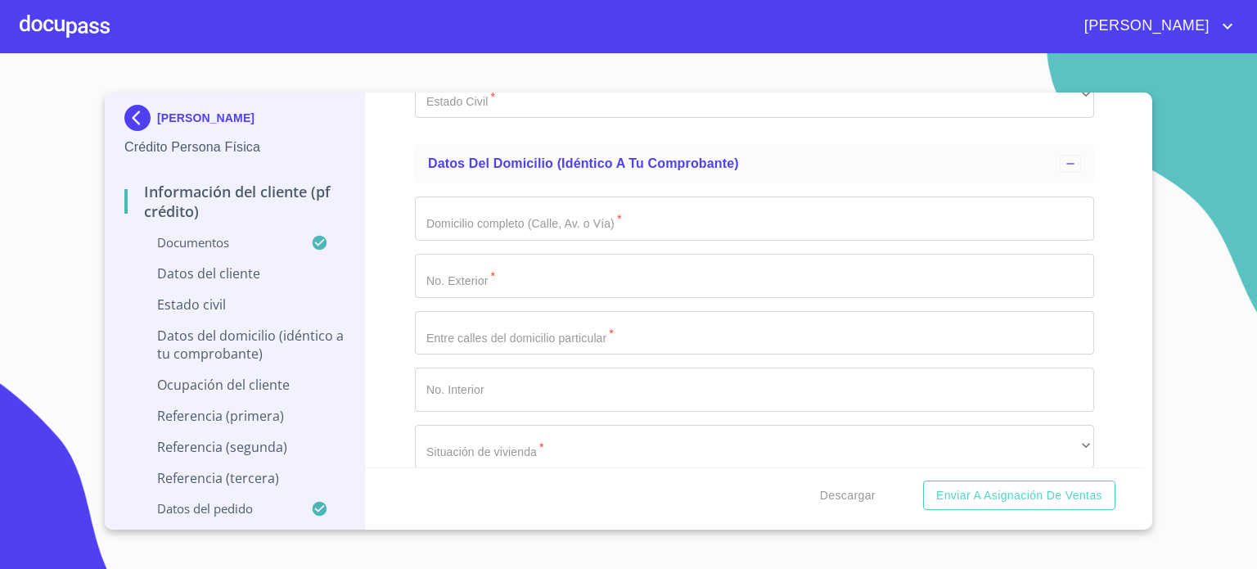
scroll to position [5691, 0]
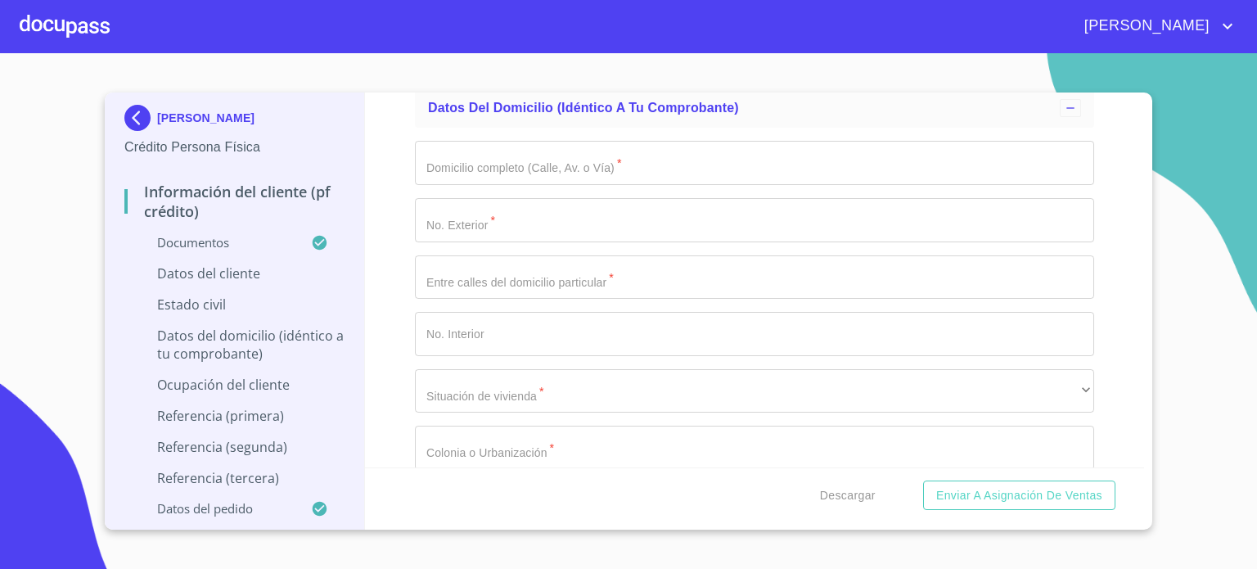
type input "1917110466"
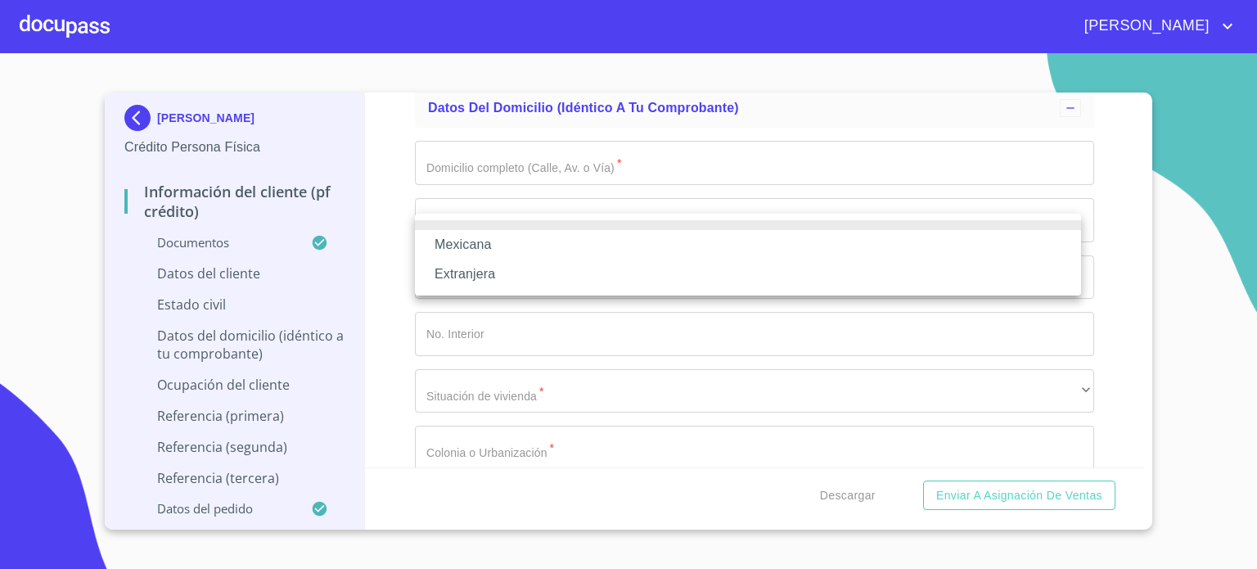
click at [484, 239] on li "Mexicana" at bounding box center [748, 244] width 666 height 29
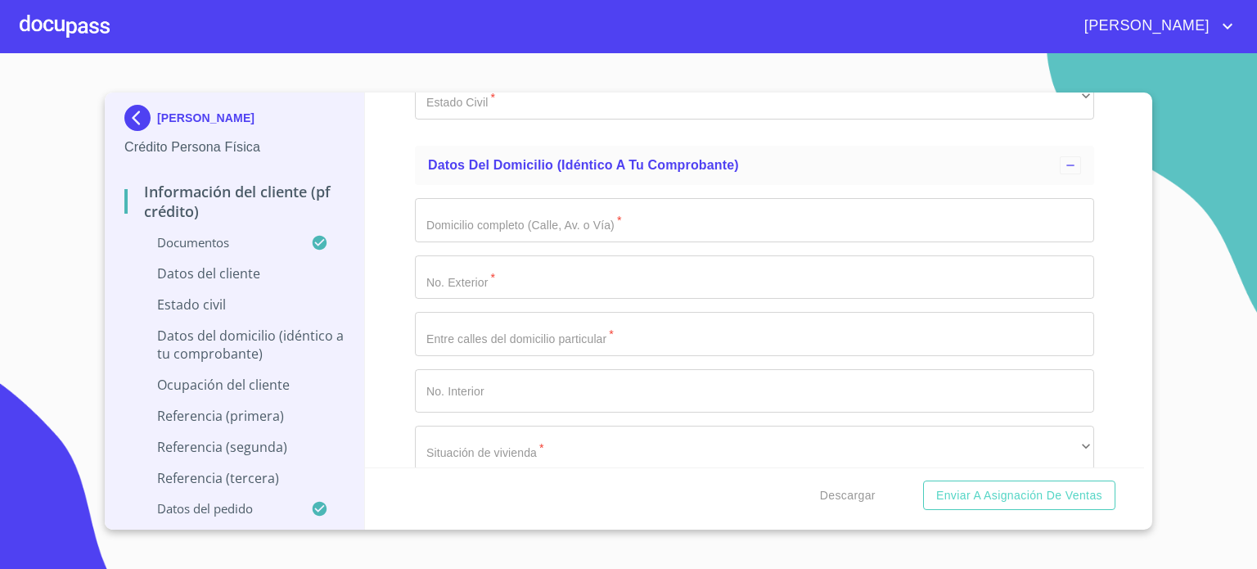
type input "[GEOGRAPHIC_DATA]"
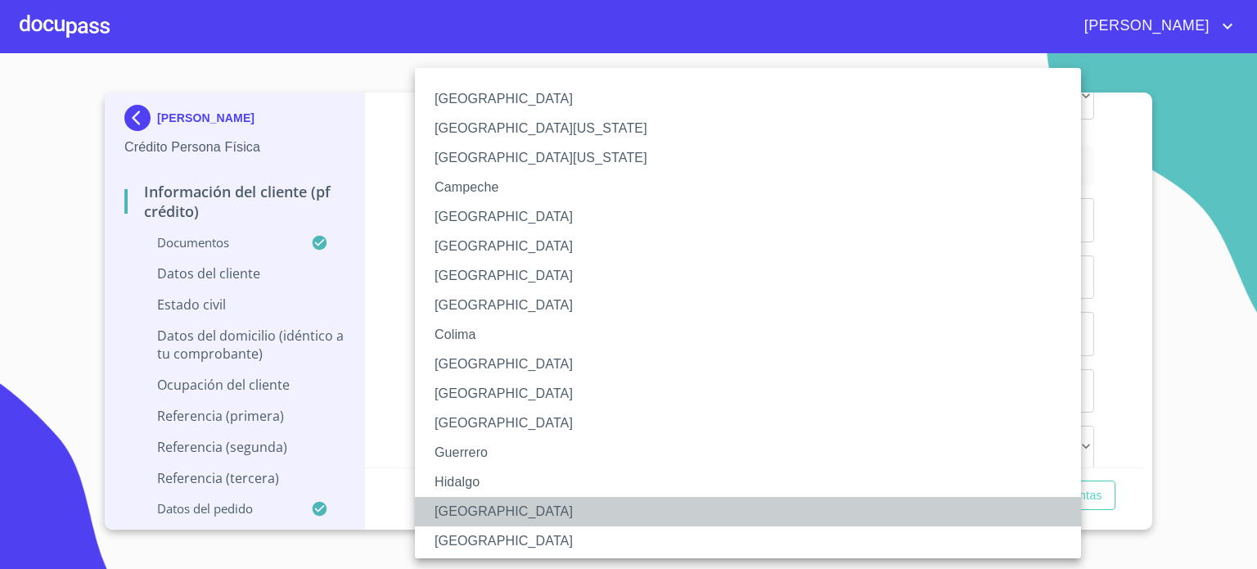
click at [467, 518] on li "[GEOGRAPHIC_DATA]" at bounding box center [754, 511] width 679 height 29
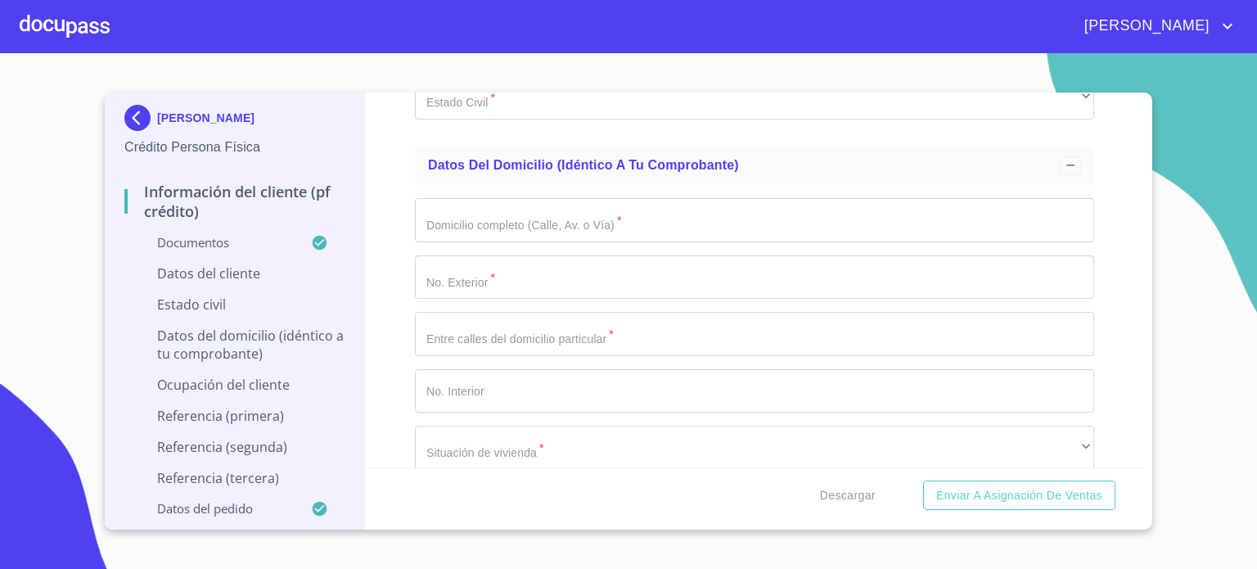
drag, startPoint x: 580, startPoint y: 123, endPoint x: 287, endPoint y: 143, distance: 292.9
click at [287, 143] on div "[PERSON_NAME] Crédito Persona Física Información del cliente (PF crédito) Docum…" at bounding box center [625, 310] width 1040 height 437
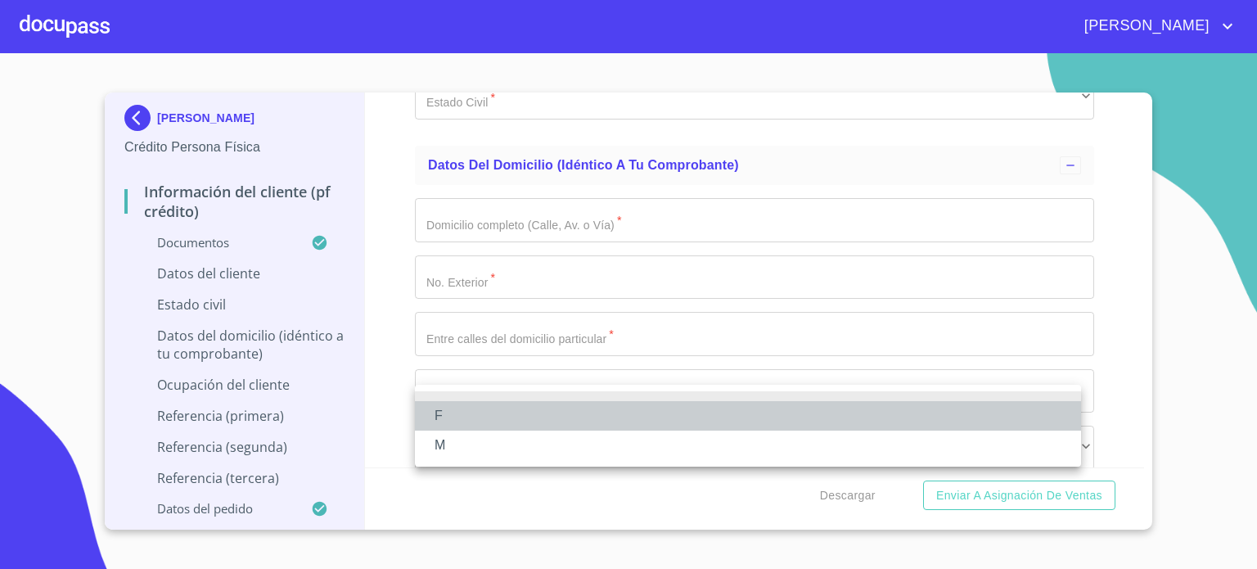
click at [489, 422] on li "F" at bounding box center [748, 415] width 666 height 29
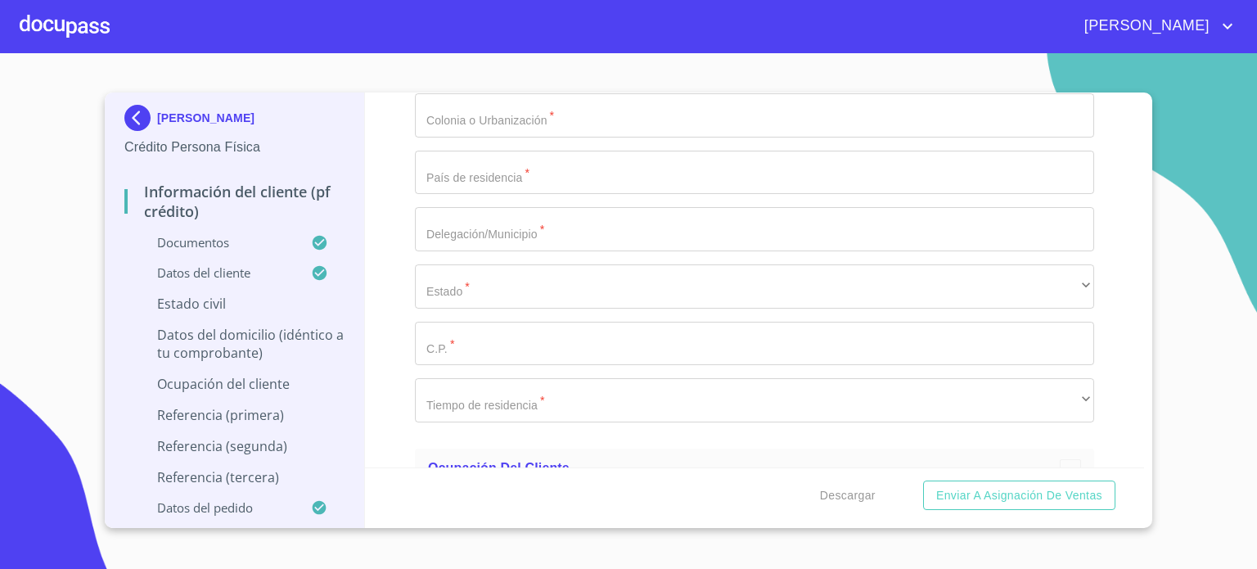
scroll to position [6105, 0]
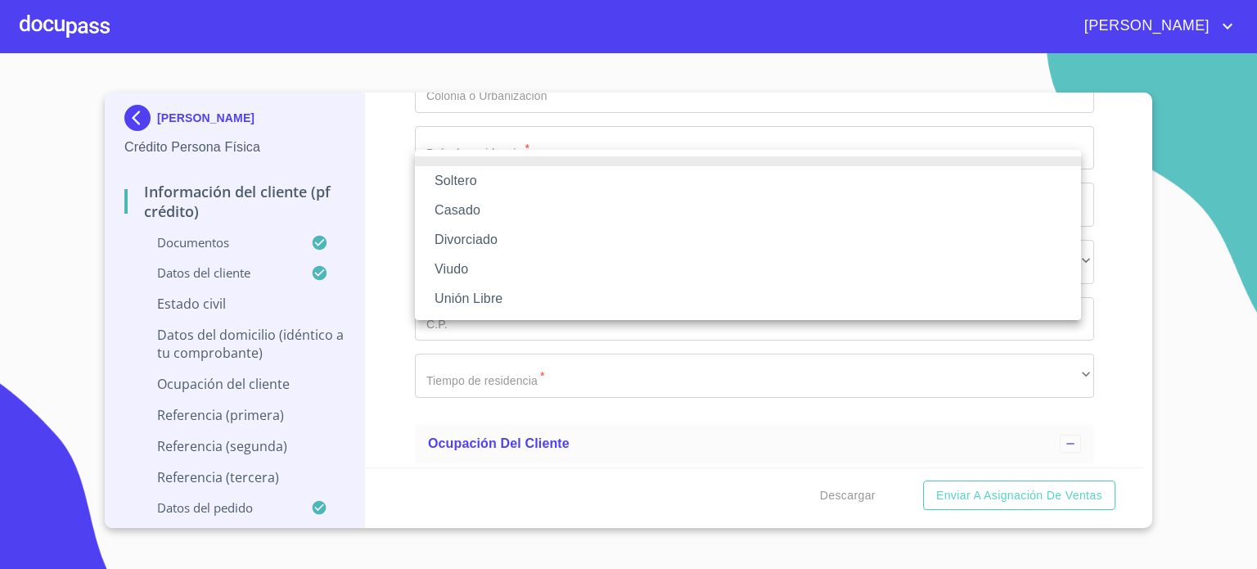
click at [504, 183] on li "Soltero" at bounding box center [748, 180] width 666 height 29
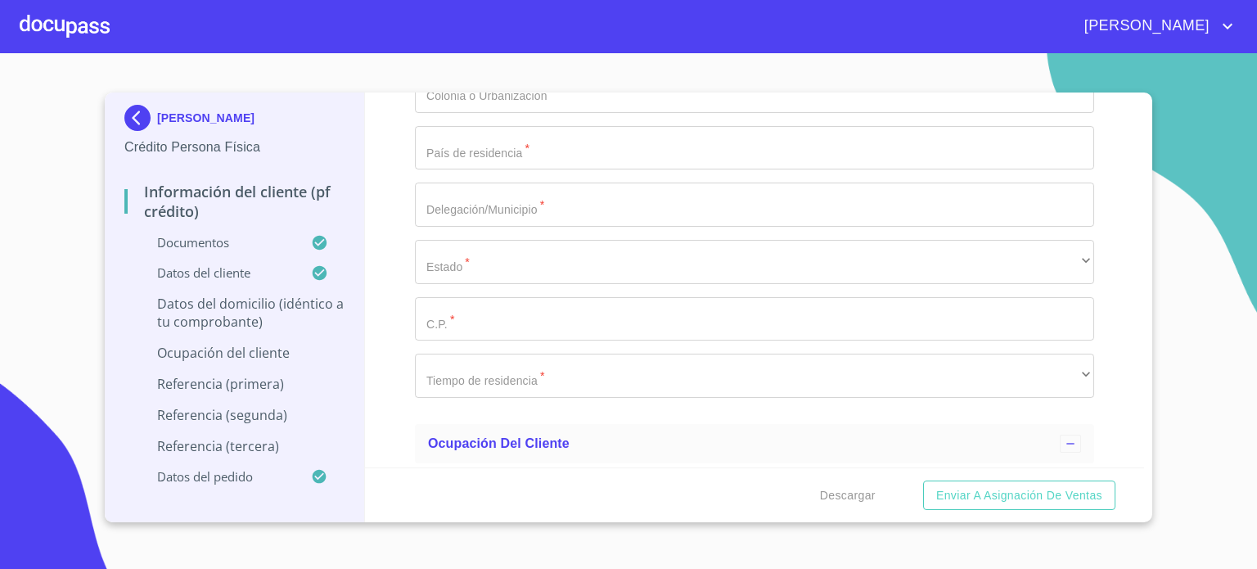
type input "15 DE SEPTIEMBRE"
type input "88"
